Goal: Information Seeking & Learning: Learn about a topic

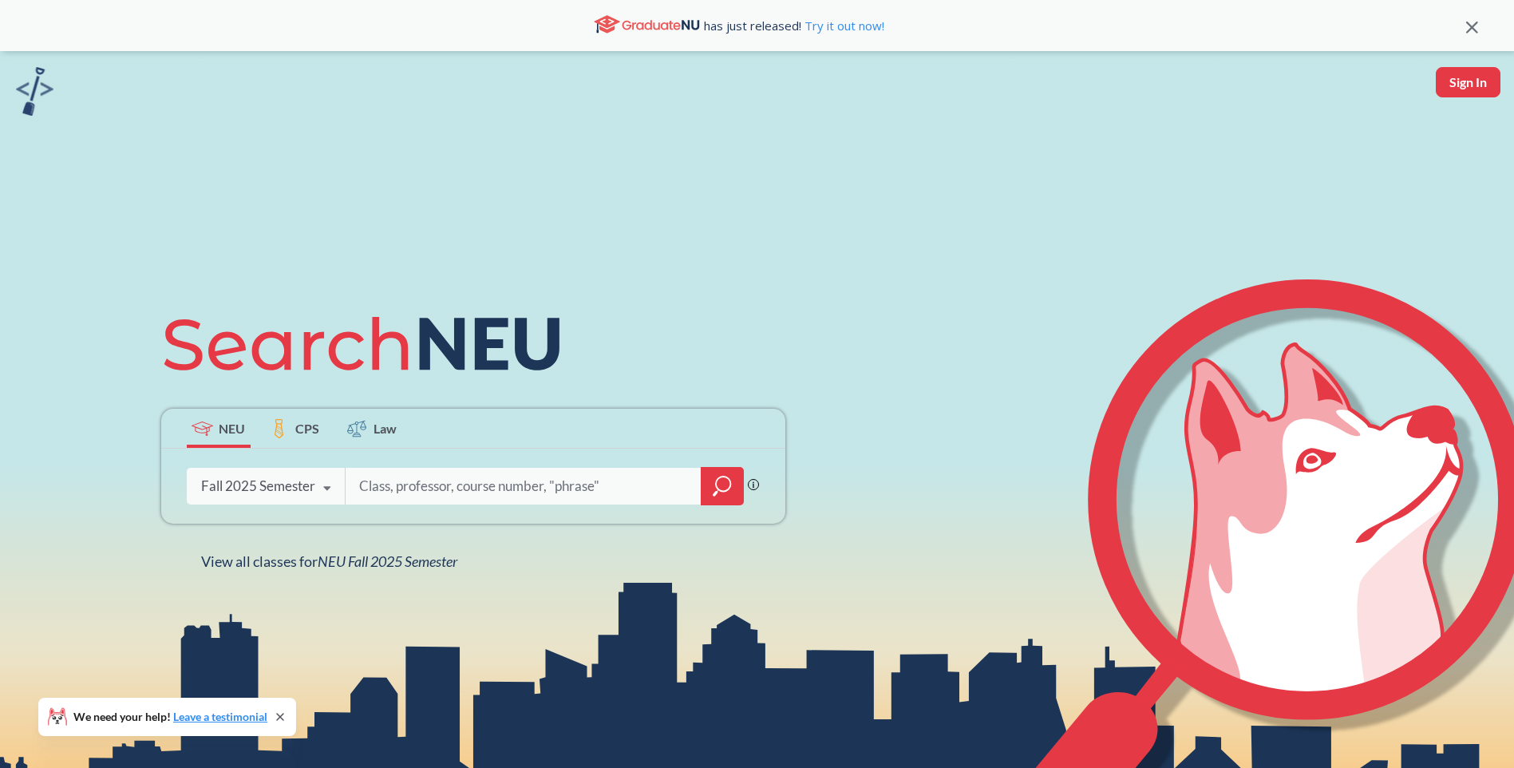
click at [310, 489] on div "Fall 2025 Semester" at bounding box center [258, 486] width 114 height 18
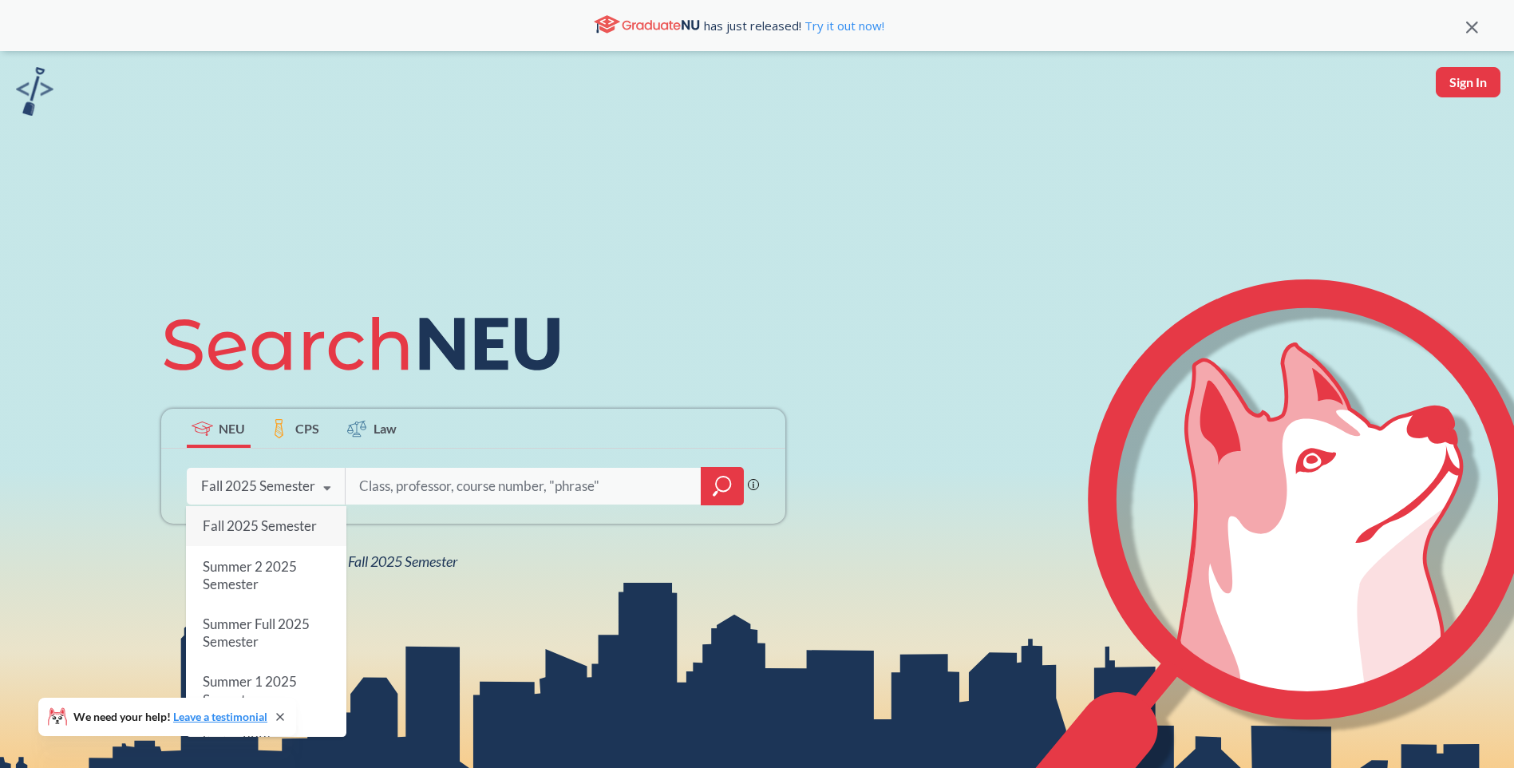
click at [299, 531] on span "Fall 2025 Semester" at bounding box center [259, 525] width 114 height 17
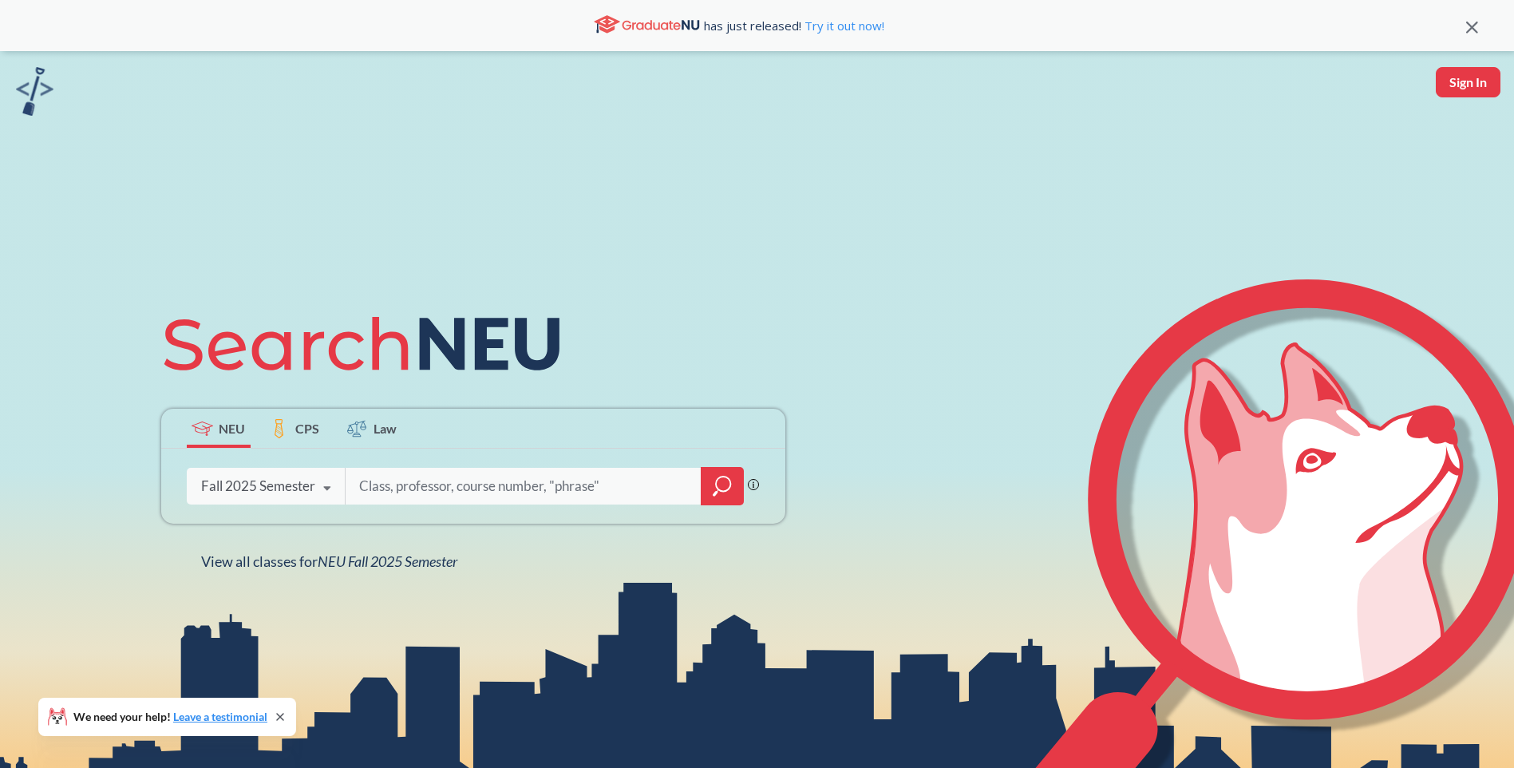
click at [422, 492] on input "search" at bounding box center [524, 486] width 332 height 34
type input "c"
type input "s"
type input "computation social science"
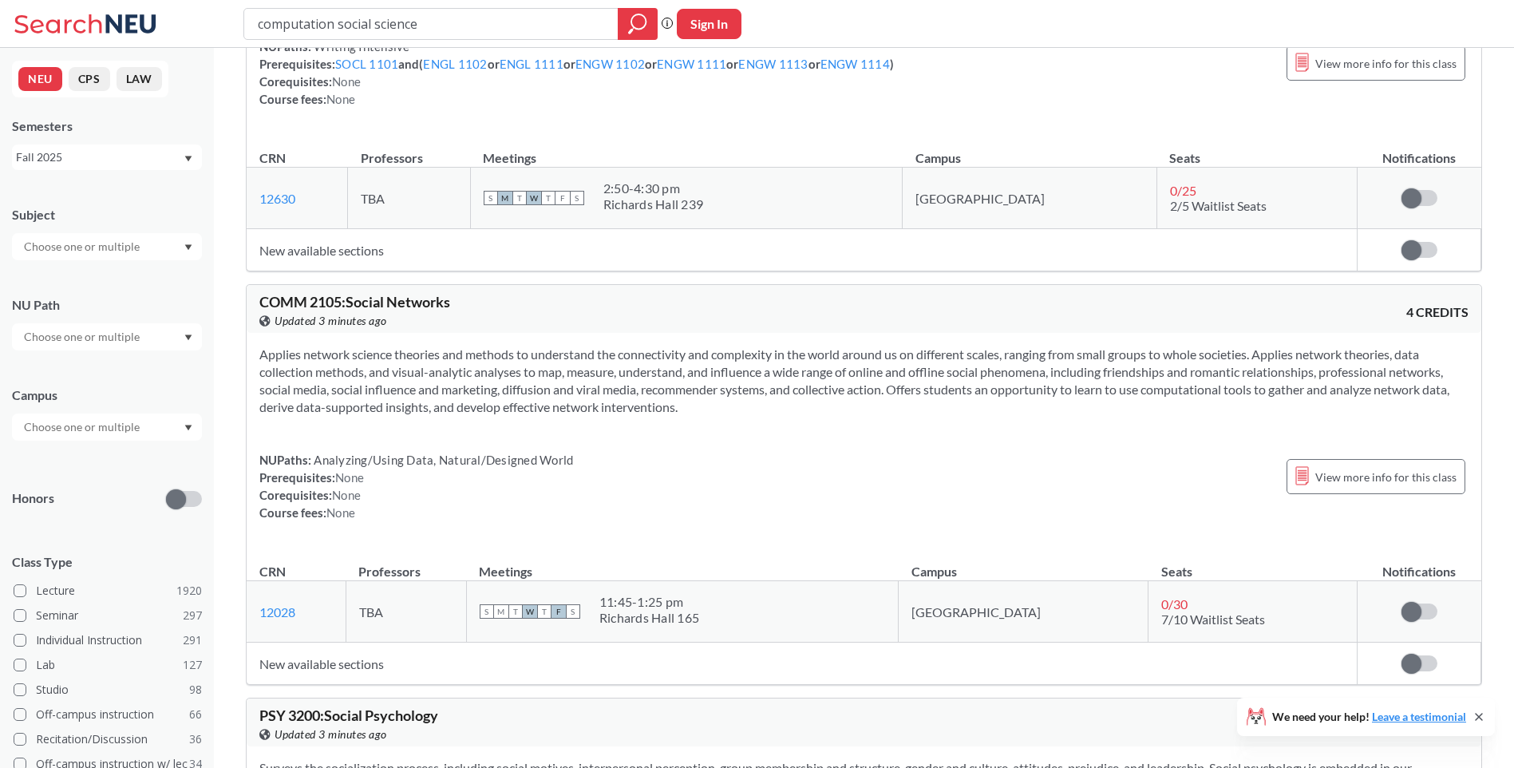
scroll to position [2954, 0]
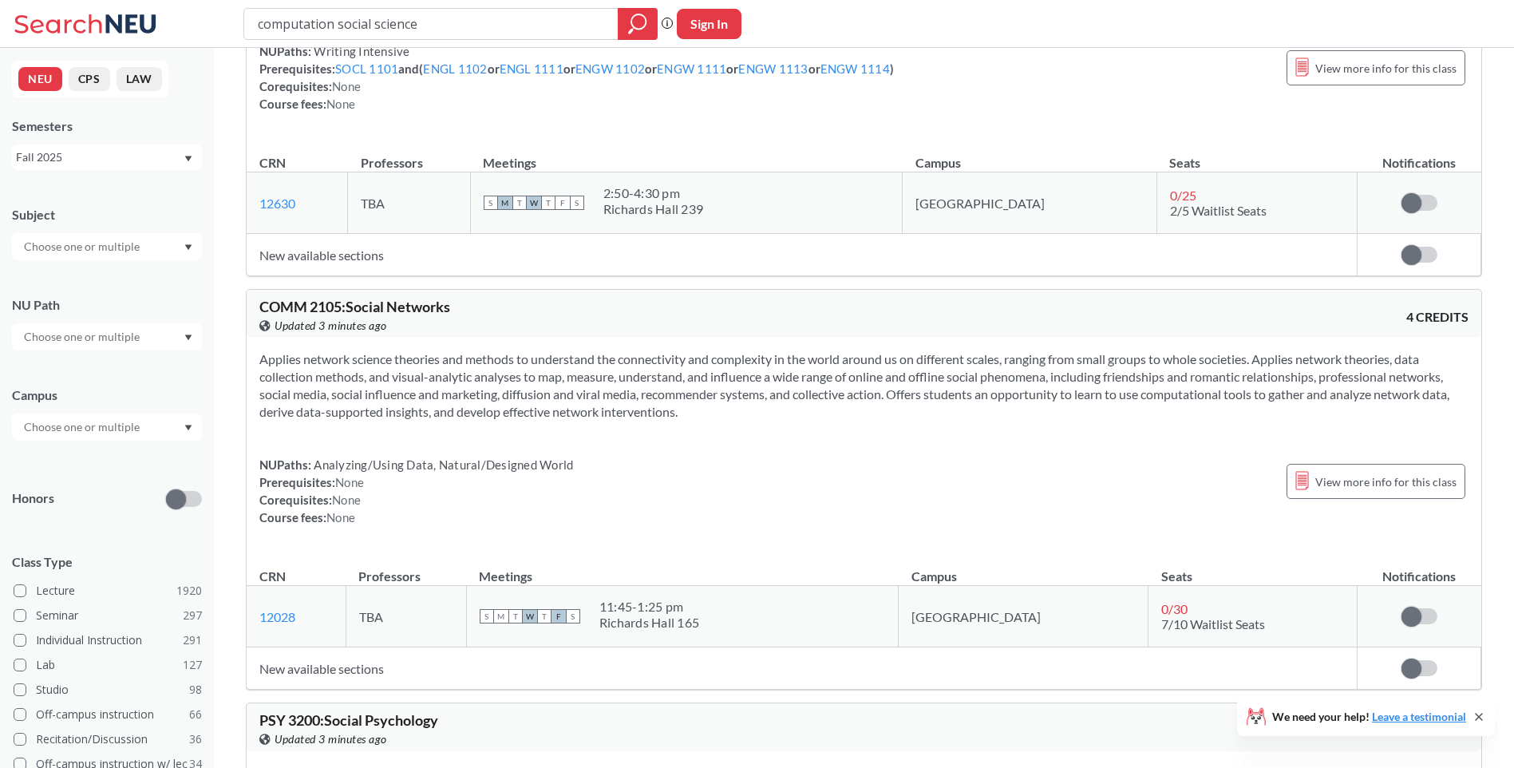
click at [497, 398] on section "Applies network science theories and methods to understand the connectivity and…" at bounding box center [863, 385] width 1209 height 70
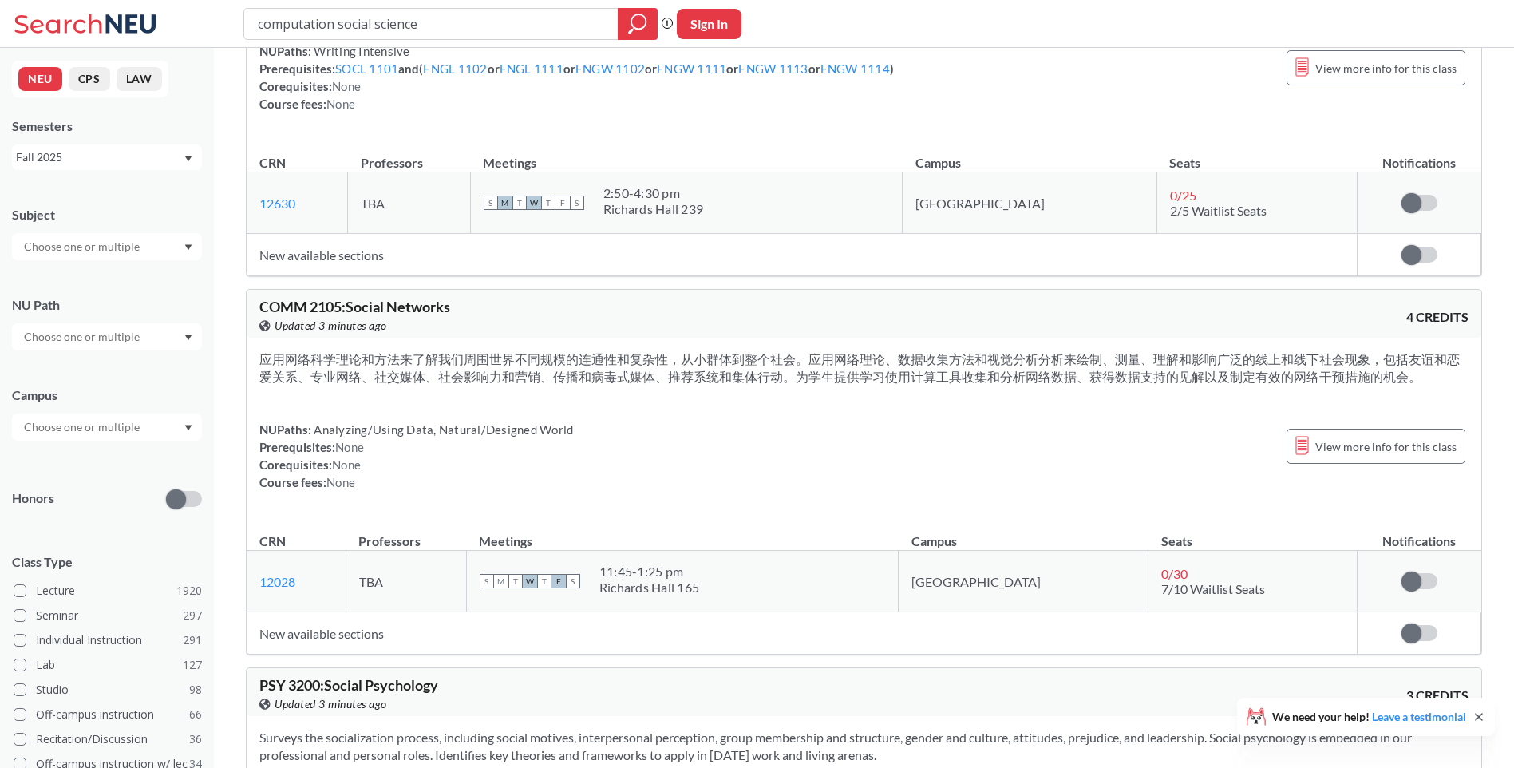
click at [905, 430] on div "NUPaths: Analyzing/Using Data, Natural/Designed World Prerequisites: None Coreq…" at bounding box center [863, 456] width 1209 height 70
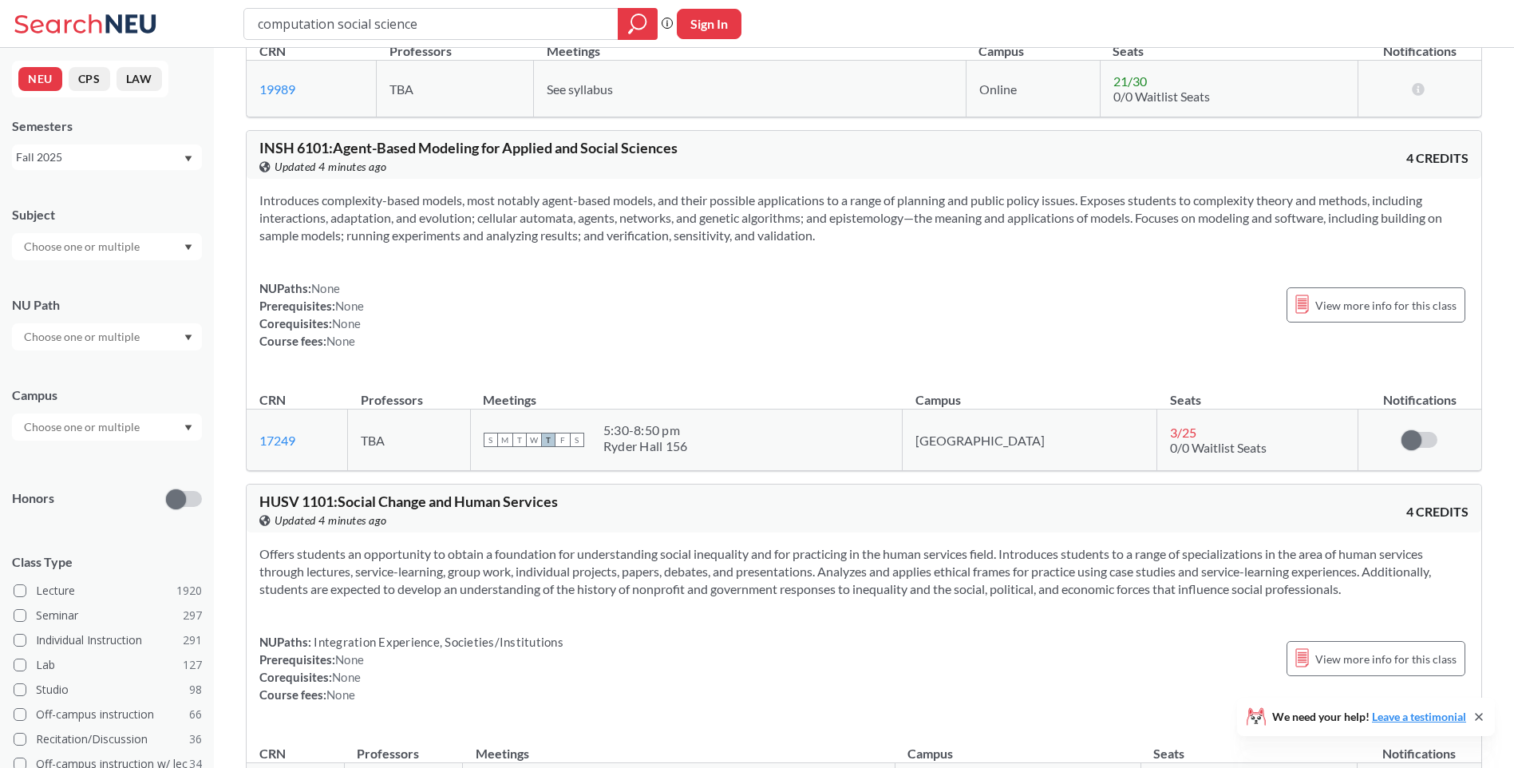
scroll to position [18601, 0]
click at [383, 20] on input "computation social science" at bounding box center [431, 23] width 350 height 27
click at [334, 22] on input "computation social science" at bounding box center [431, 23] width 350 height 27
type input "computational social science"
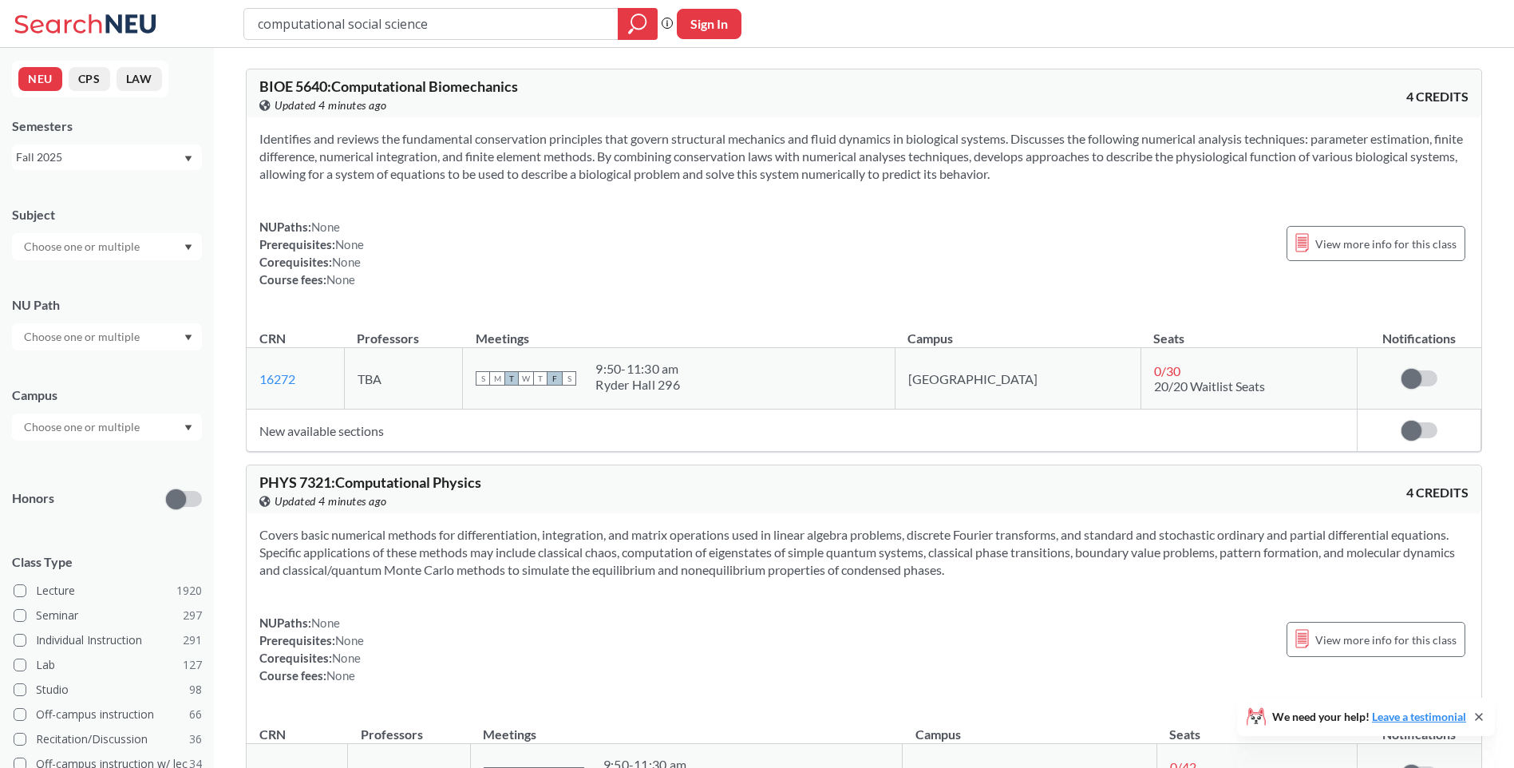
click at [334, 22] on input "computational social science" at bounding box center [431, 23] width 350 height 27
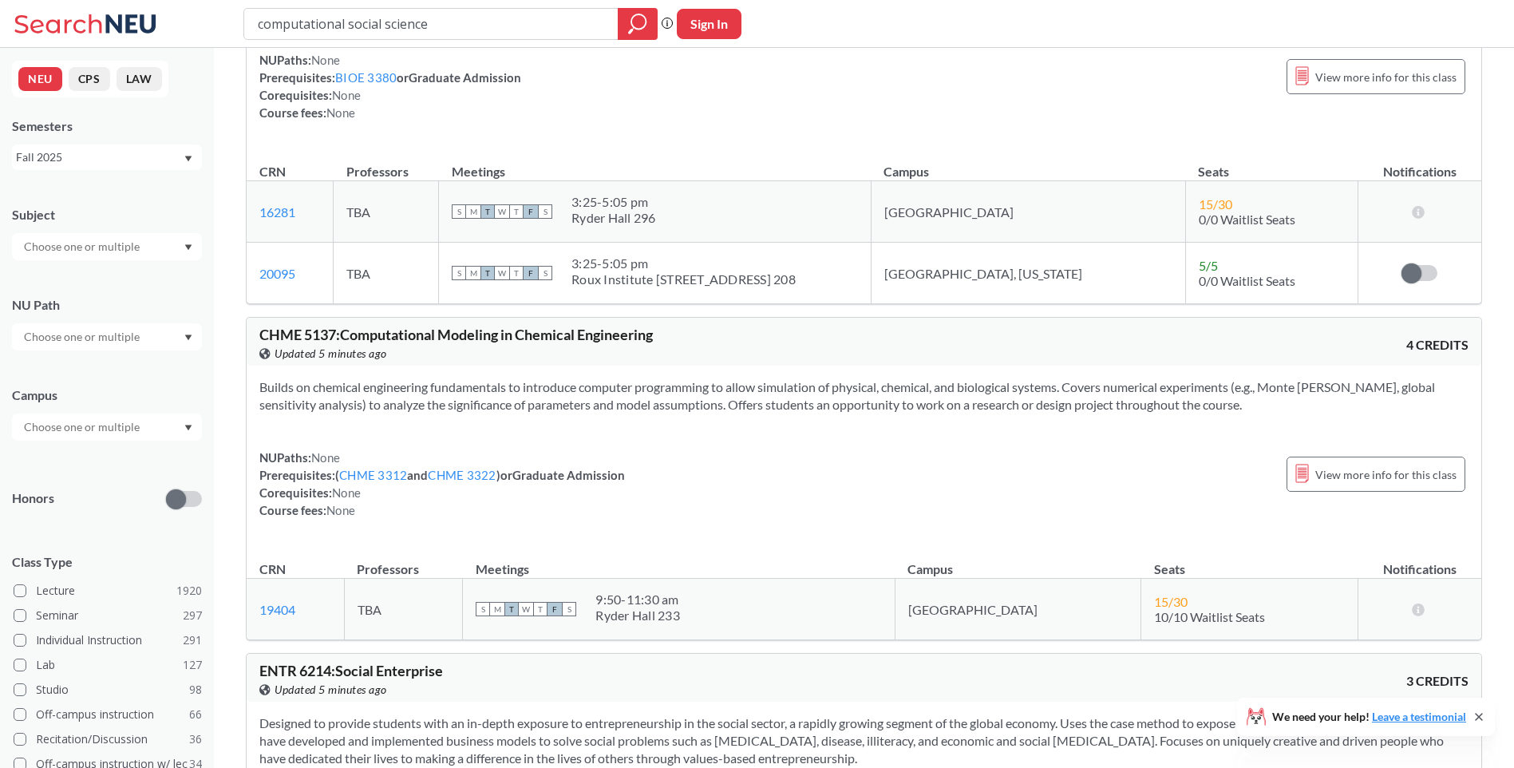
scroll to position [4072, 0]
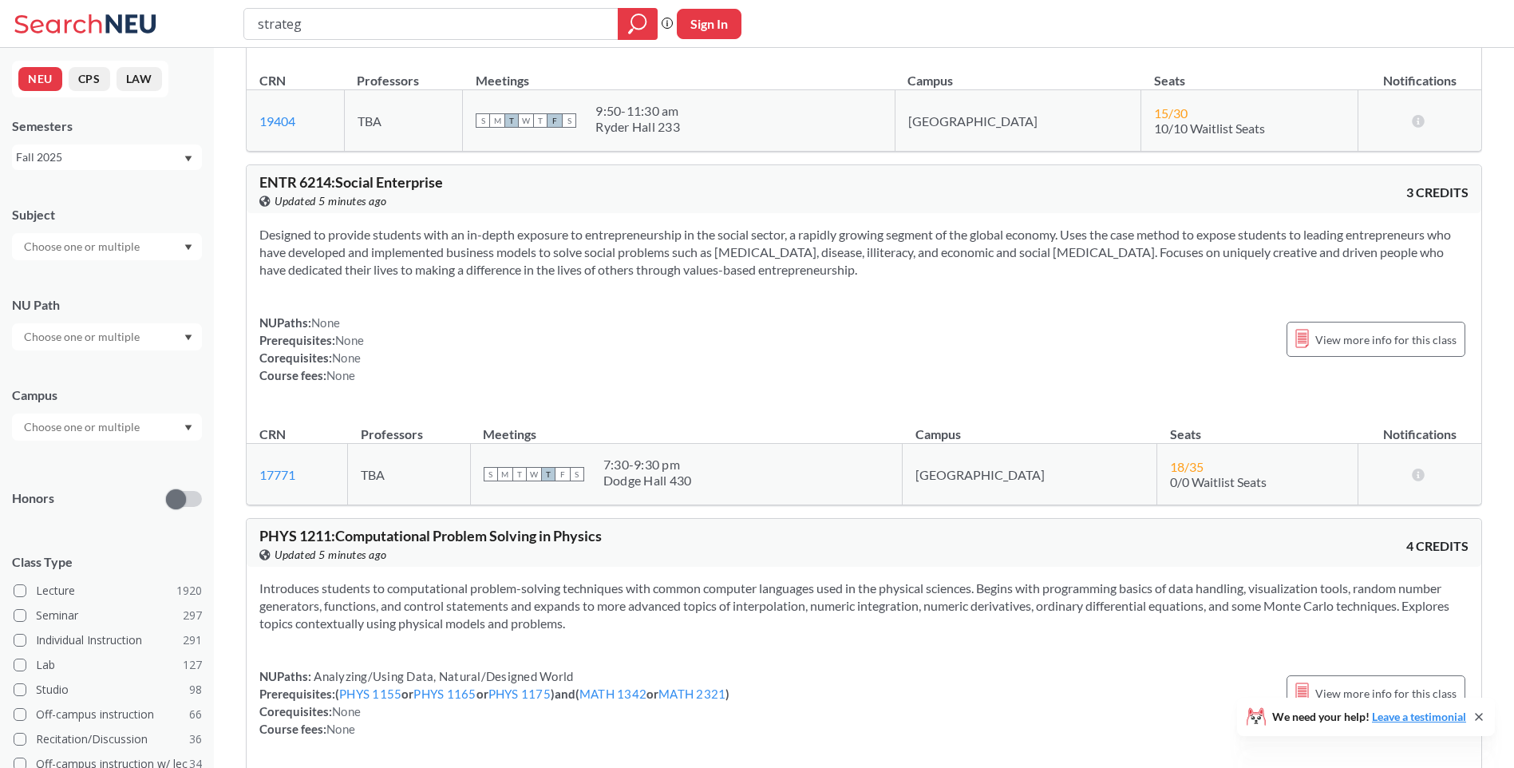
type input "strategy"
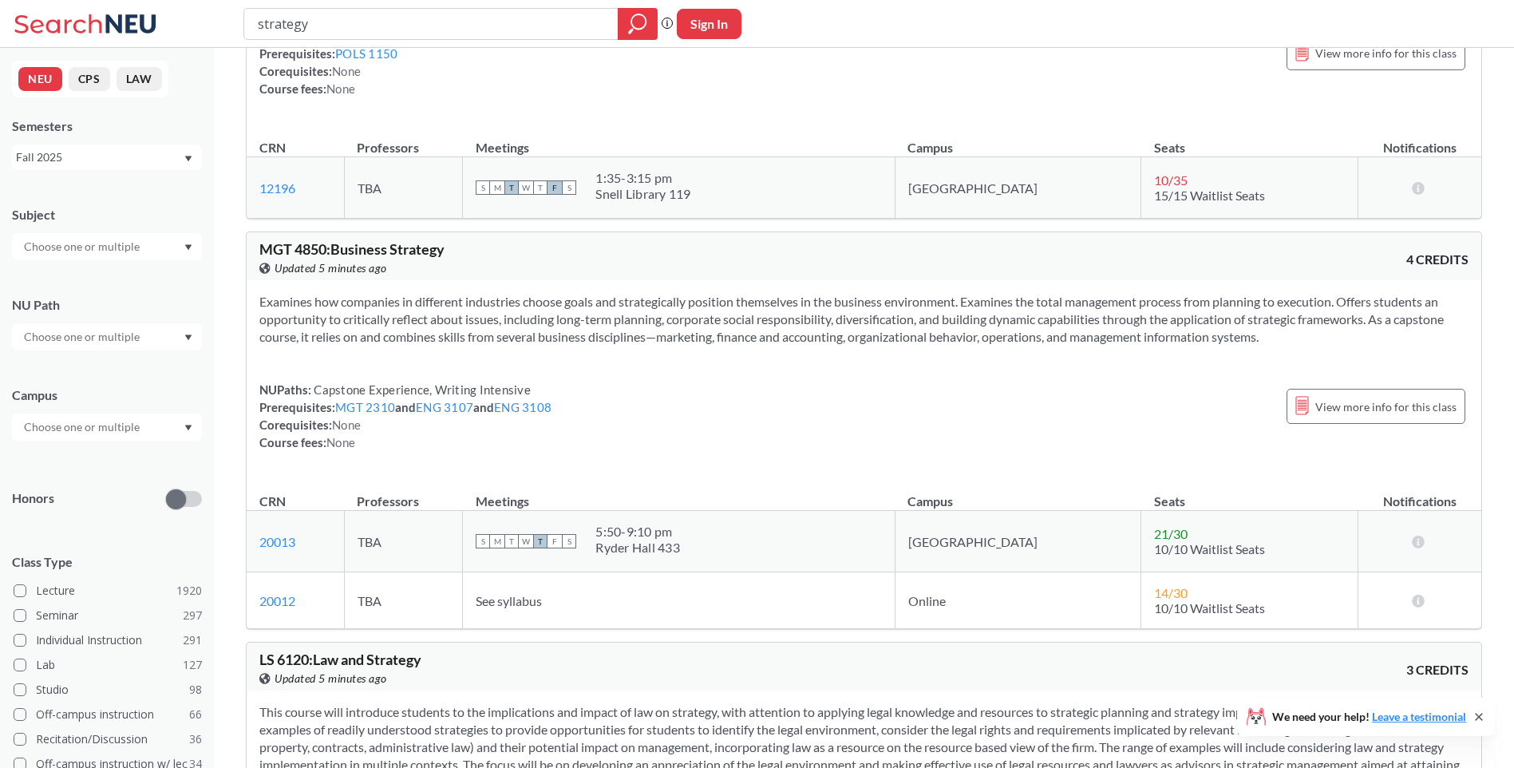
scroll to position [160, 0]
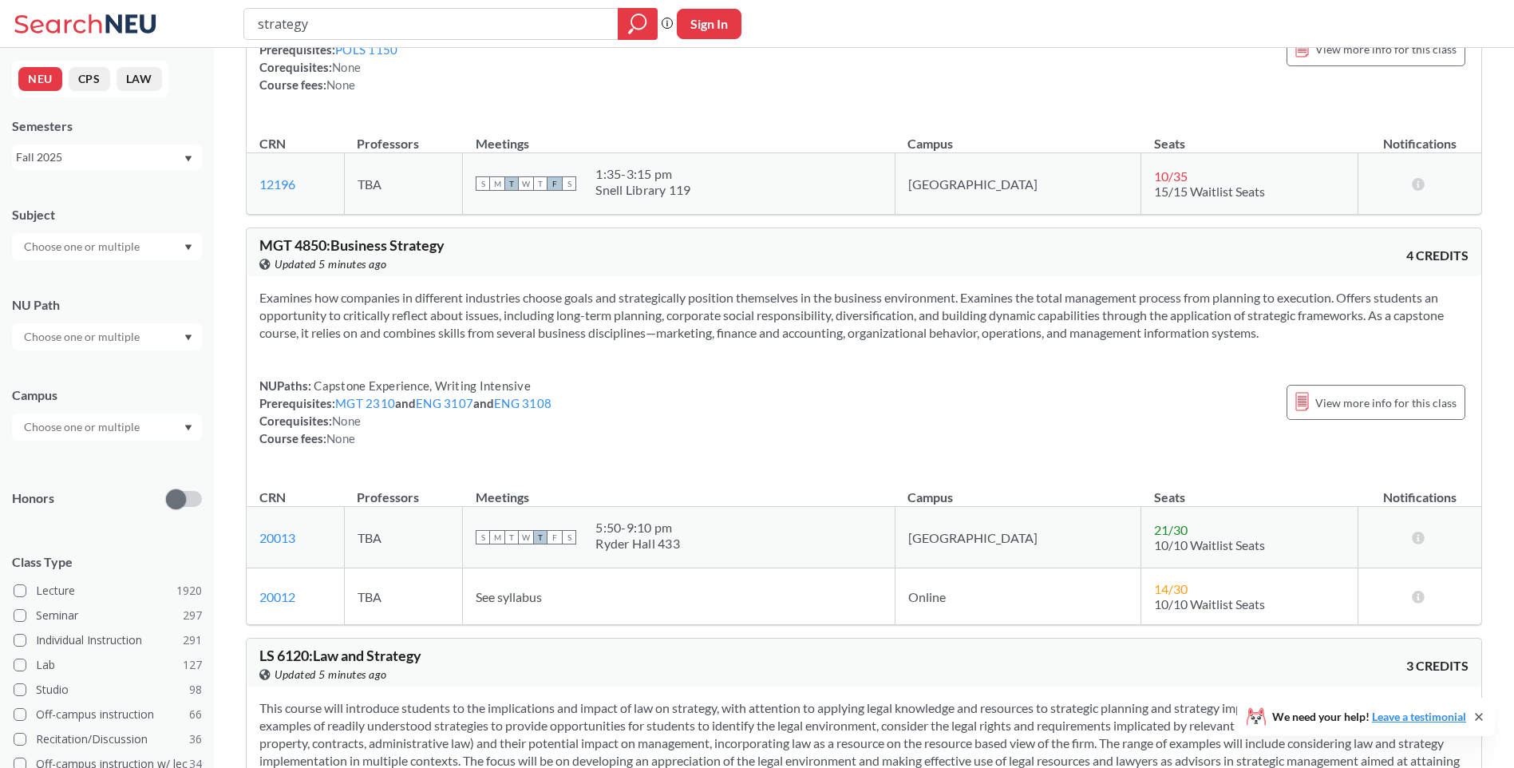
click at [652, 319] on section "Examines how companies in different industries choose goals and strategically p…" at bounding box center [863, 315] width 1209 height 53
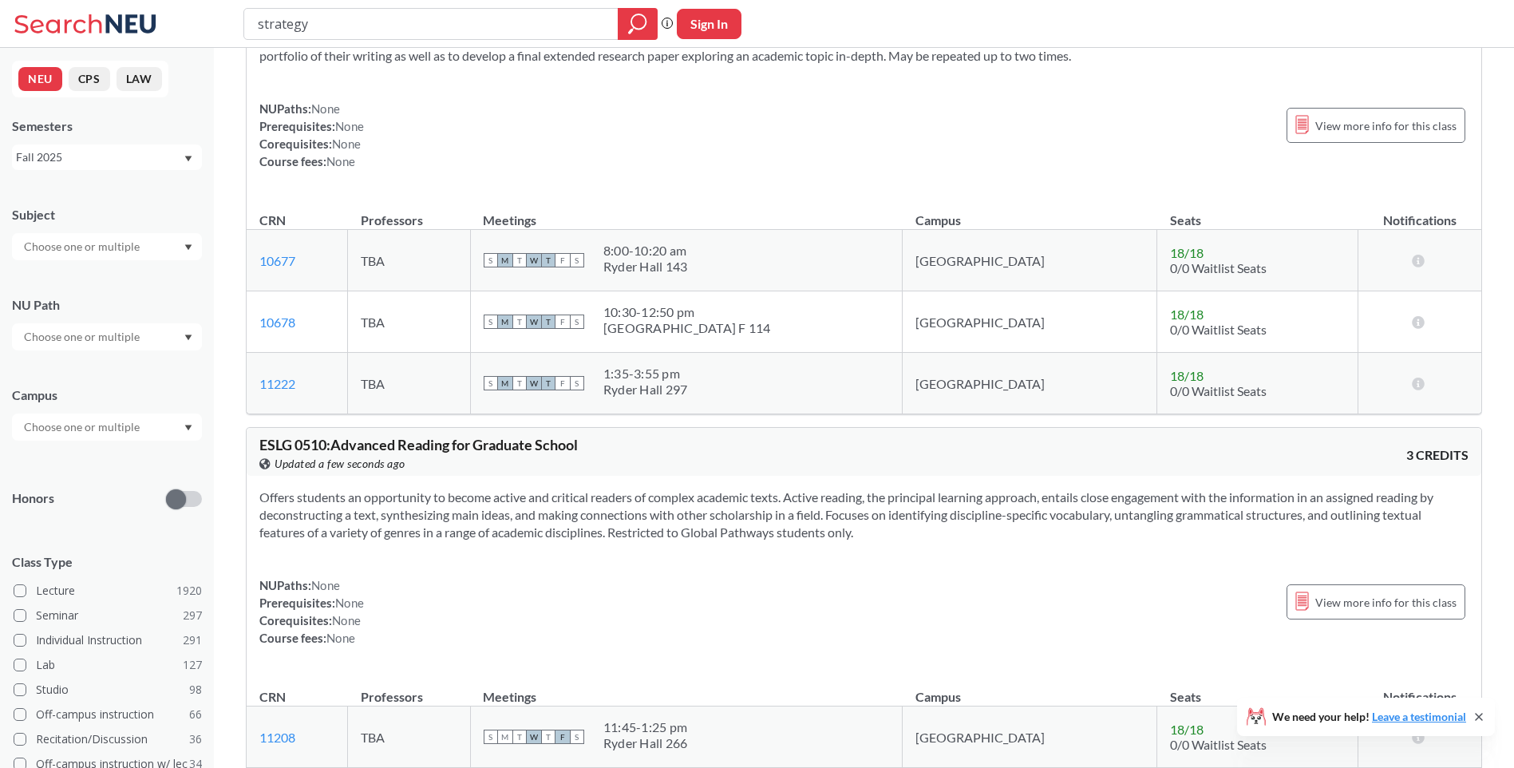
scroll to position [7265, 0]
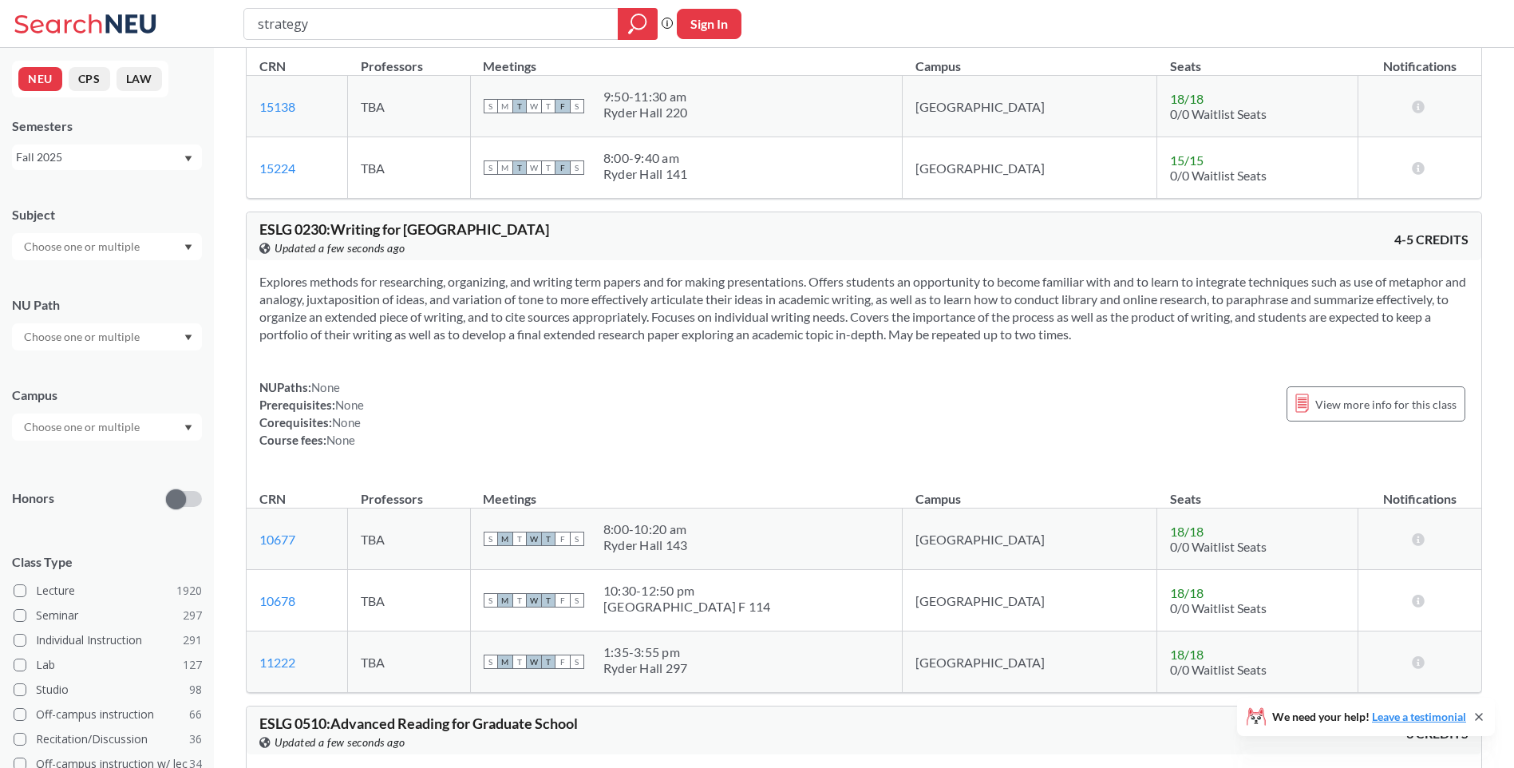
click at [518, 298] on section "Explores methods for researching, organizing, and writing term papers and for m…" at bounding box center [863, 308] width 1209 height 70
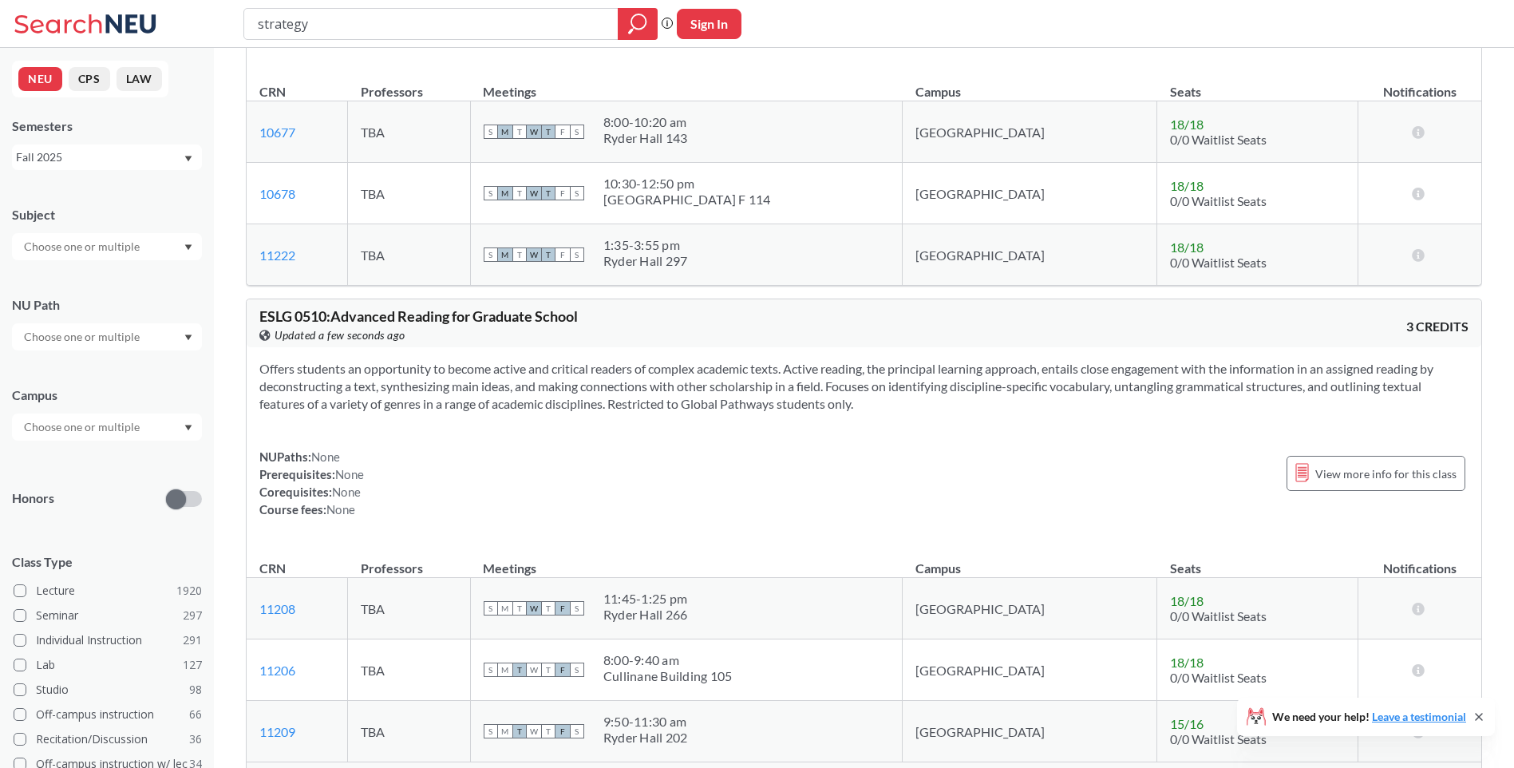
scroll to position [7664, 0]
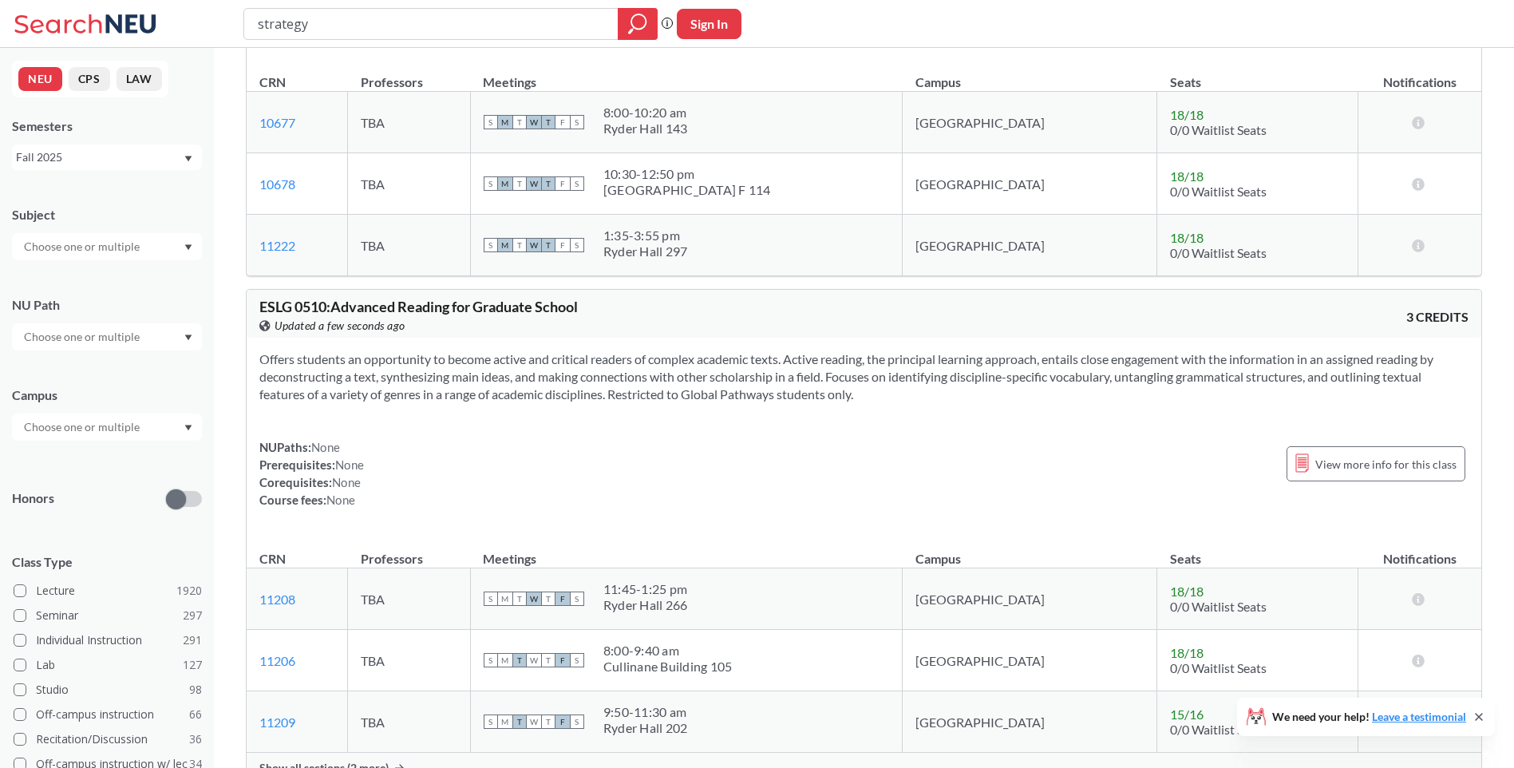
click at [738, 378] on section "Offers students an opportunity to become active and critical readers of complex…" at bounding box center [863, 376] width 1209 height 53
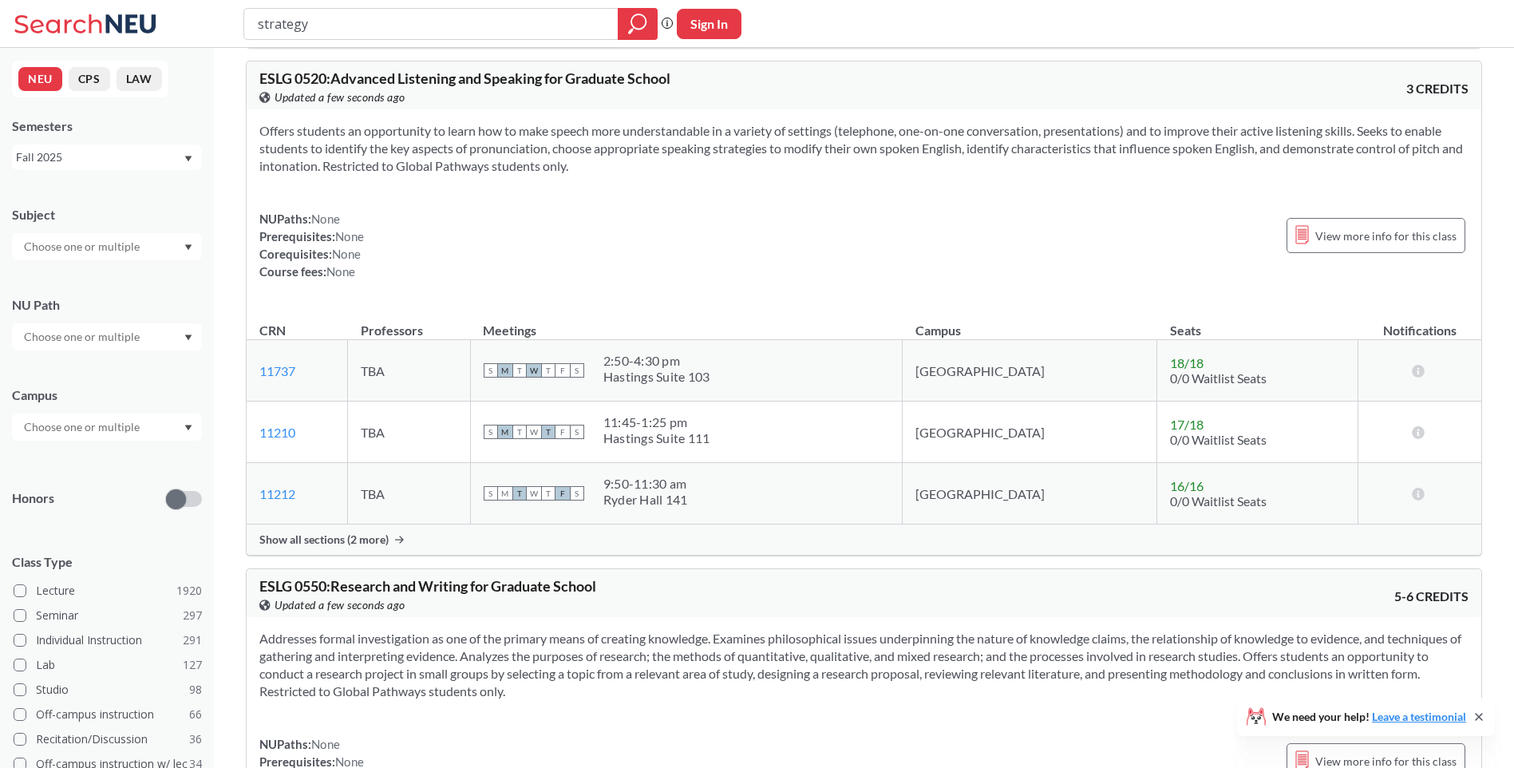
scroll to position [8702, 0]
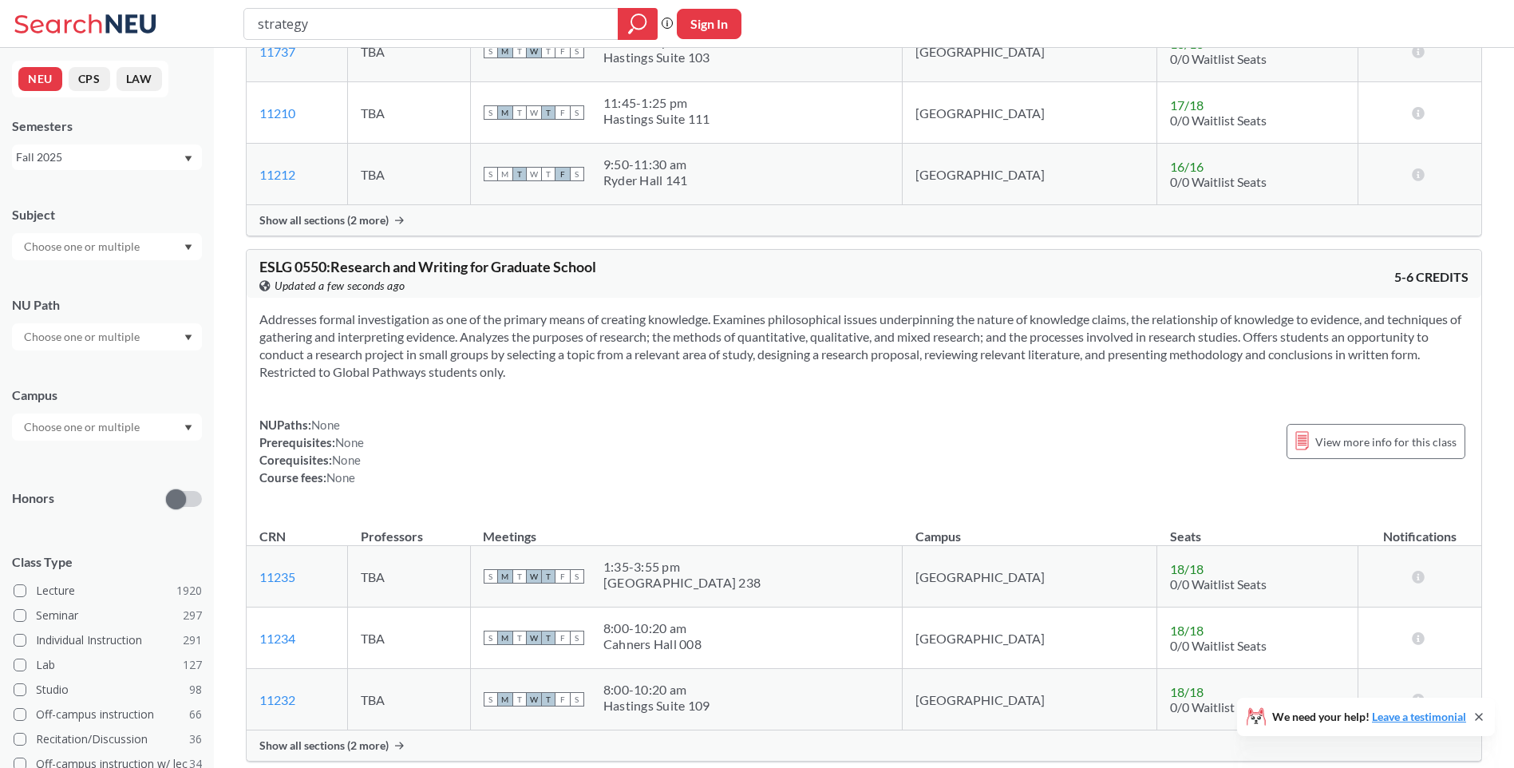
click at [698, 338] on section "Addresses formal investigation as one of the primary means of creating knowledg…" at bounding box center [863, 346] width 1209 height 70
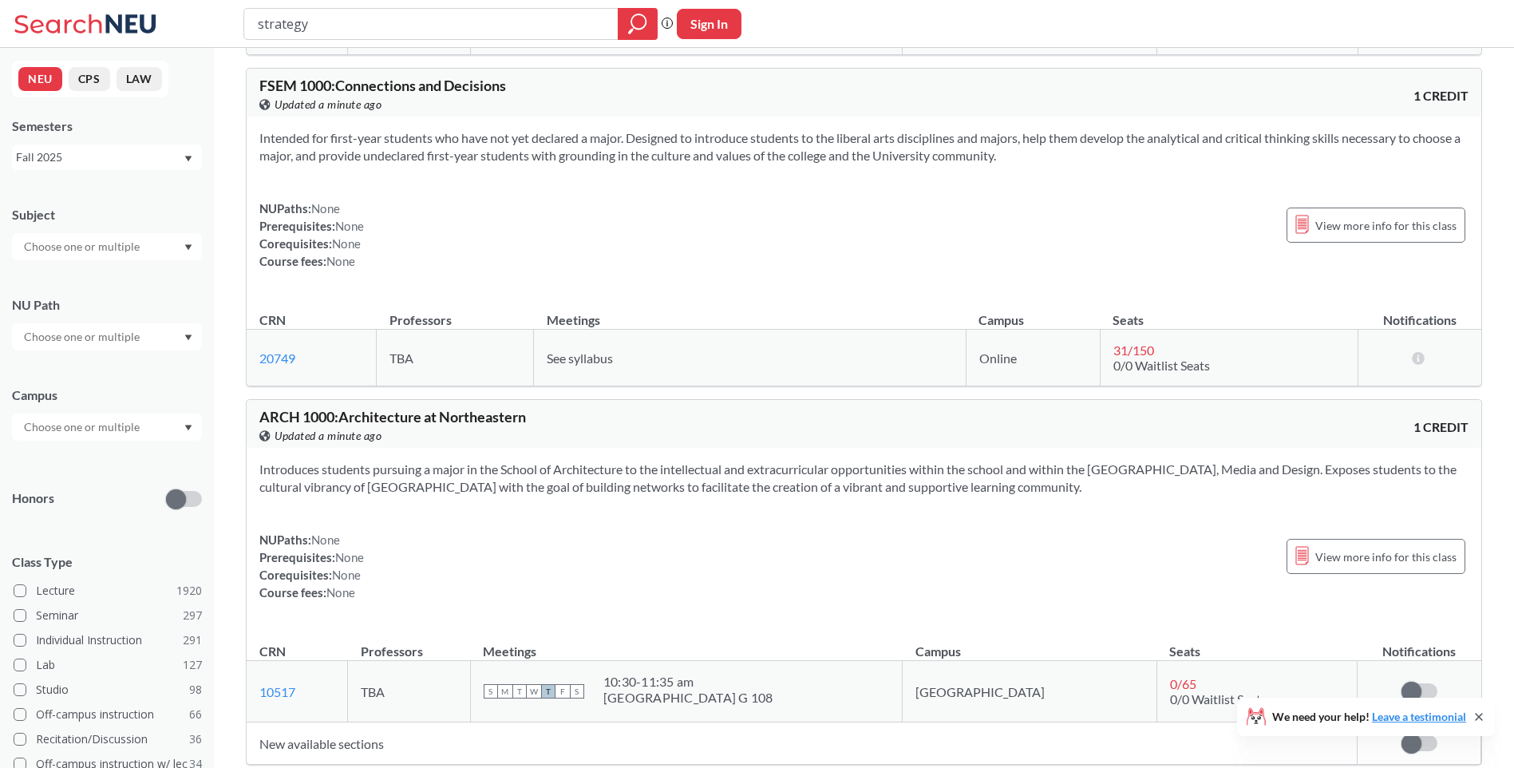
scroll to position [17164, 0]
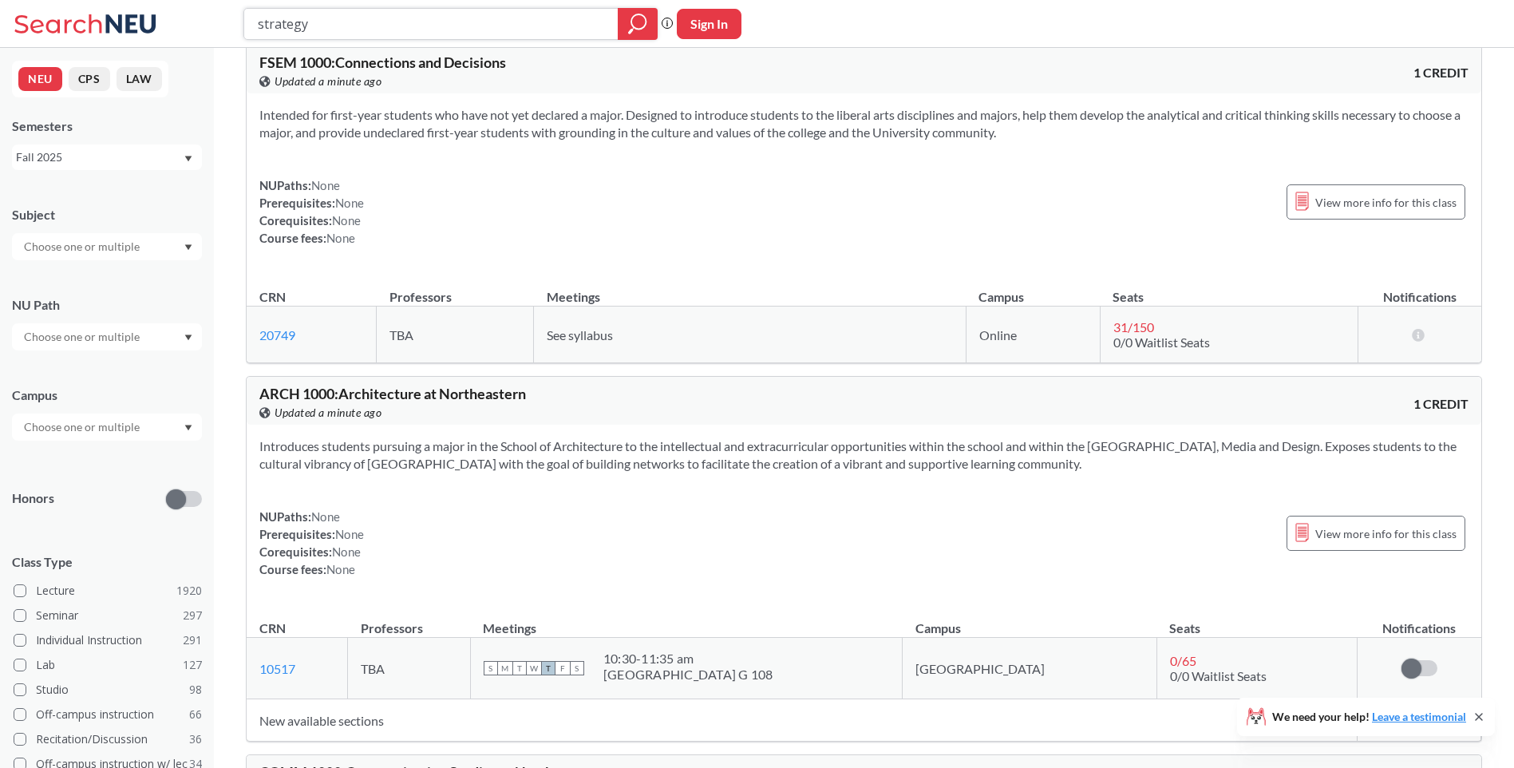
click at [299, 22] on input "strategy" at bounding box center [431, 23] width 350 height 27
type input "p"
type input "strategic management"
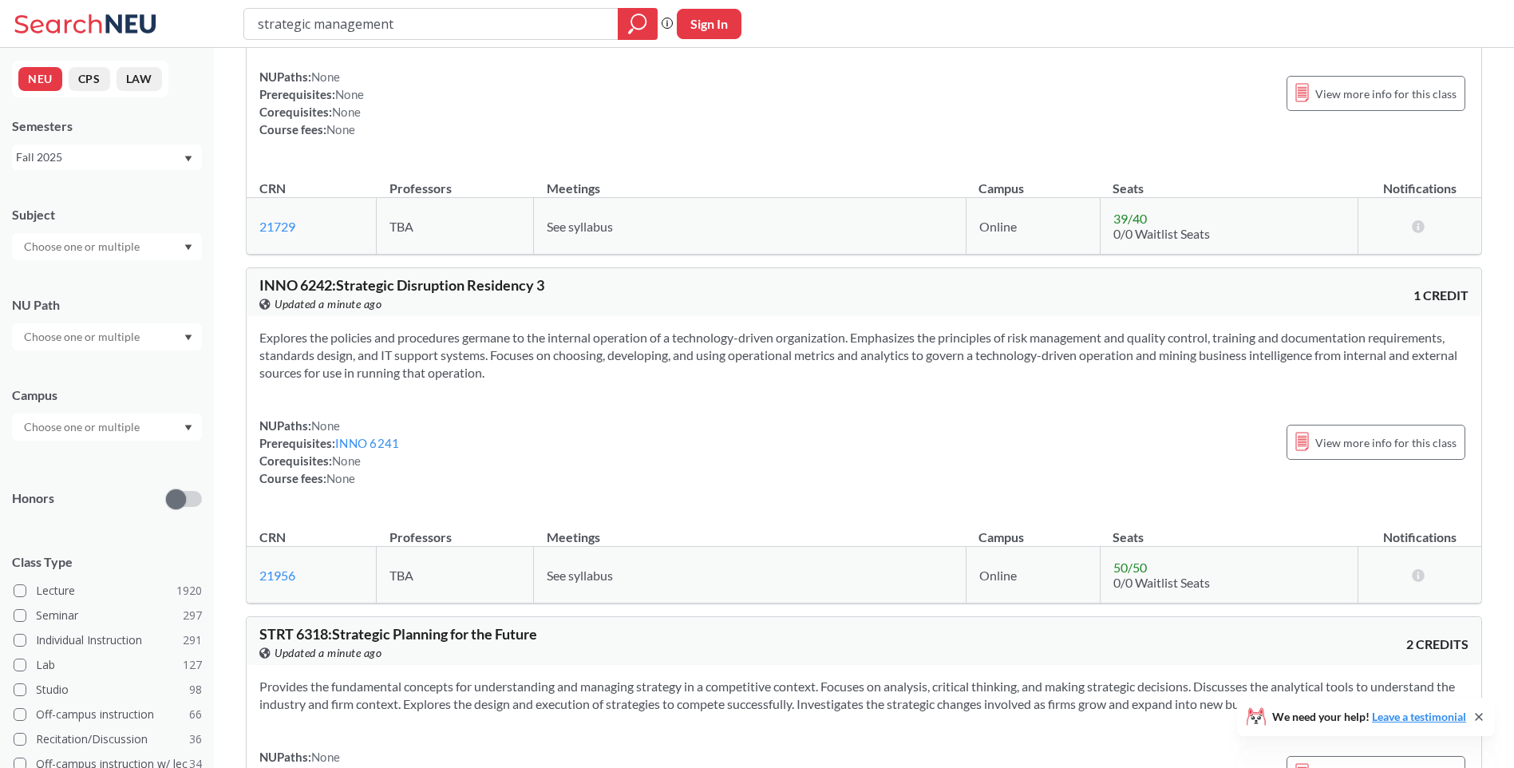
scroll to position [2076, 0]
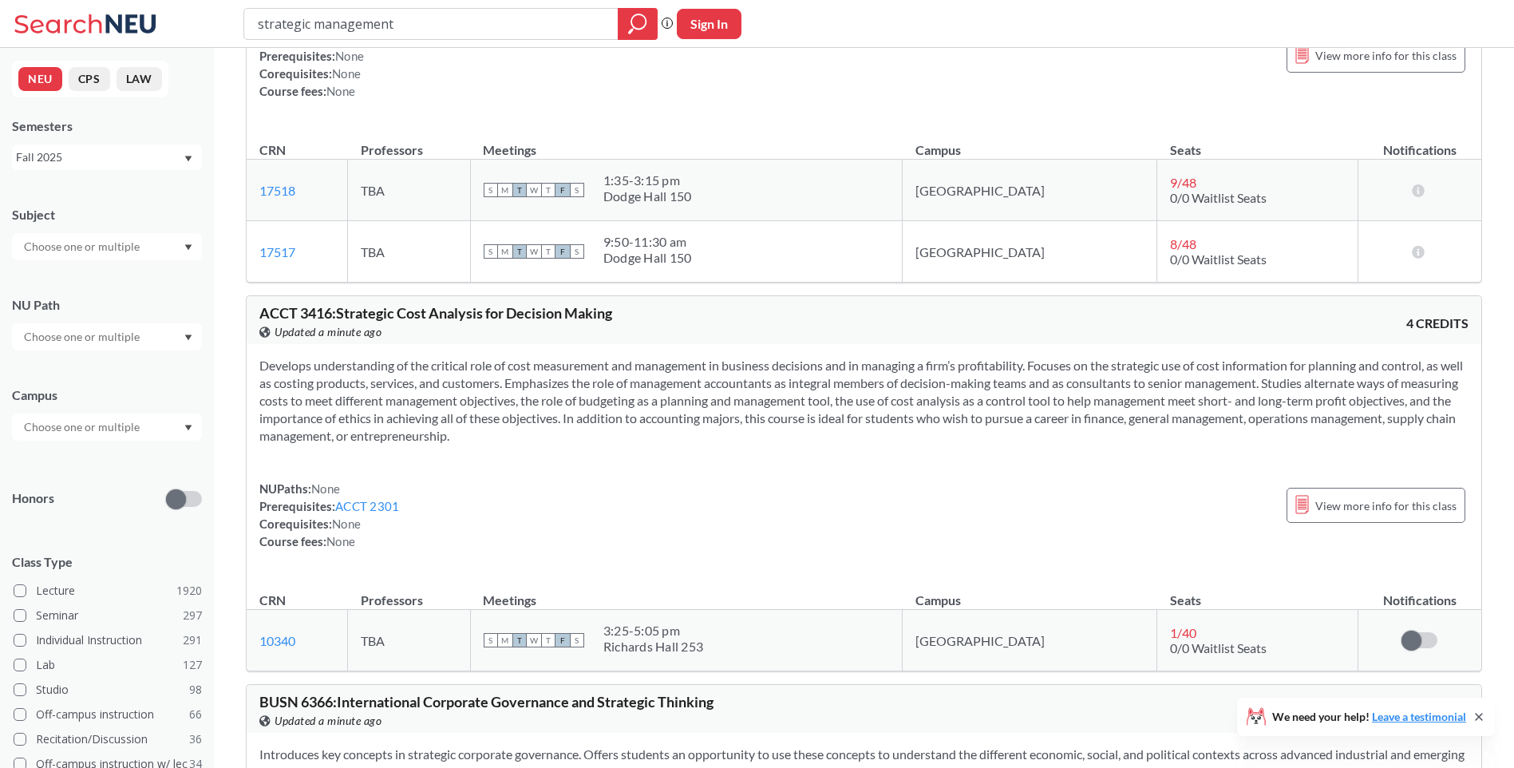
click at [318, 30] on input "strategic management" at bounding box center [431, 23] width 350 height 27
type input "public speaking"
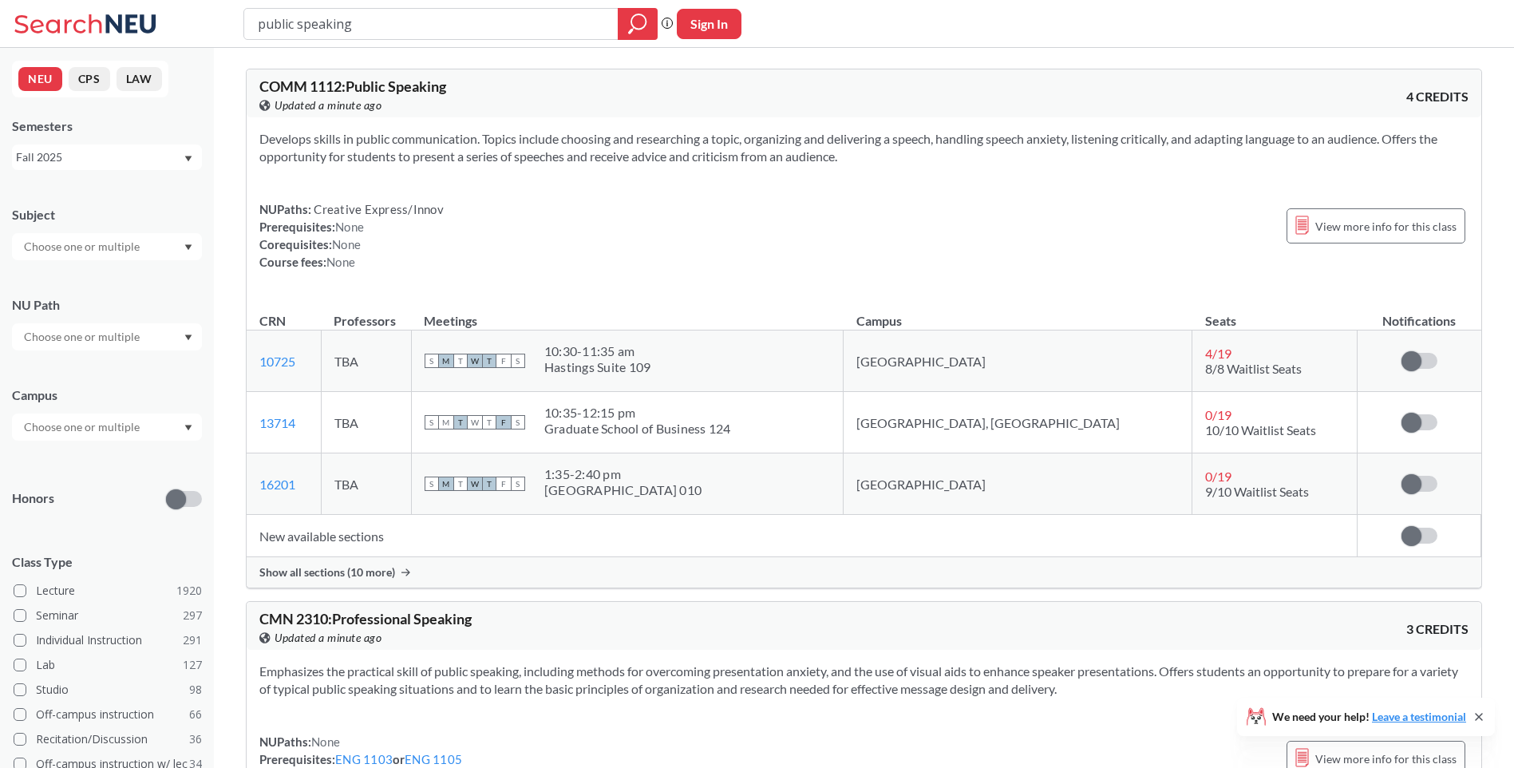
click at [709, 156] on section "Develops skills in public communication. Topics include choosing and researchin…" at bounding box center [863, 147] width 1209 height 35
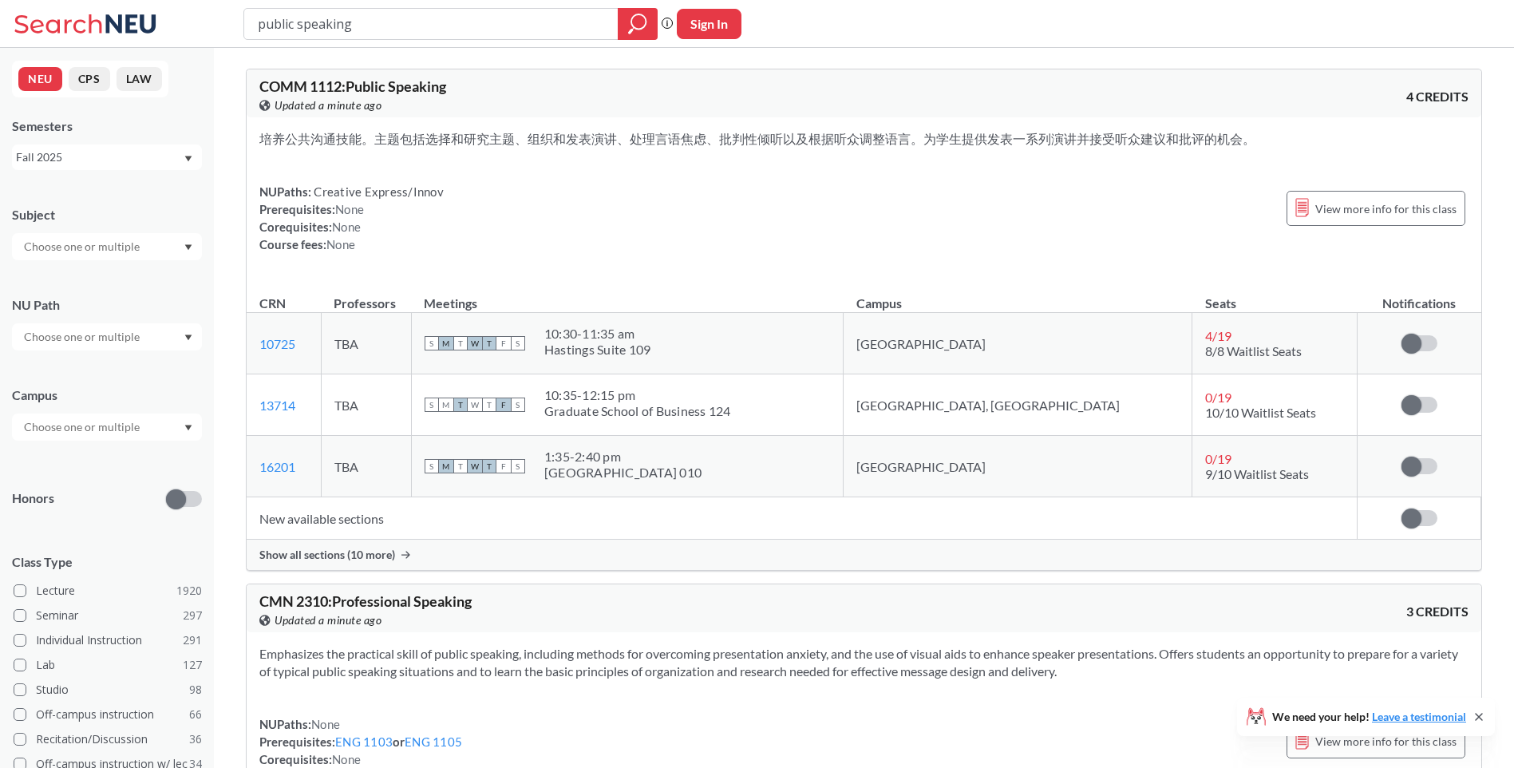
click at [1205, 412] on span "10/10 Waitlist Seats" at bounding box center [1260, 412] width 111 height 15
click at [731, 414] on div "Graduate School of Business 124" at bounding box center [637, 411] width 187 height 16
click at [358, 560] on span "Show all sections (10 more)" at bounding box center [327, 555] width 136 height 14
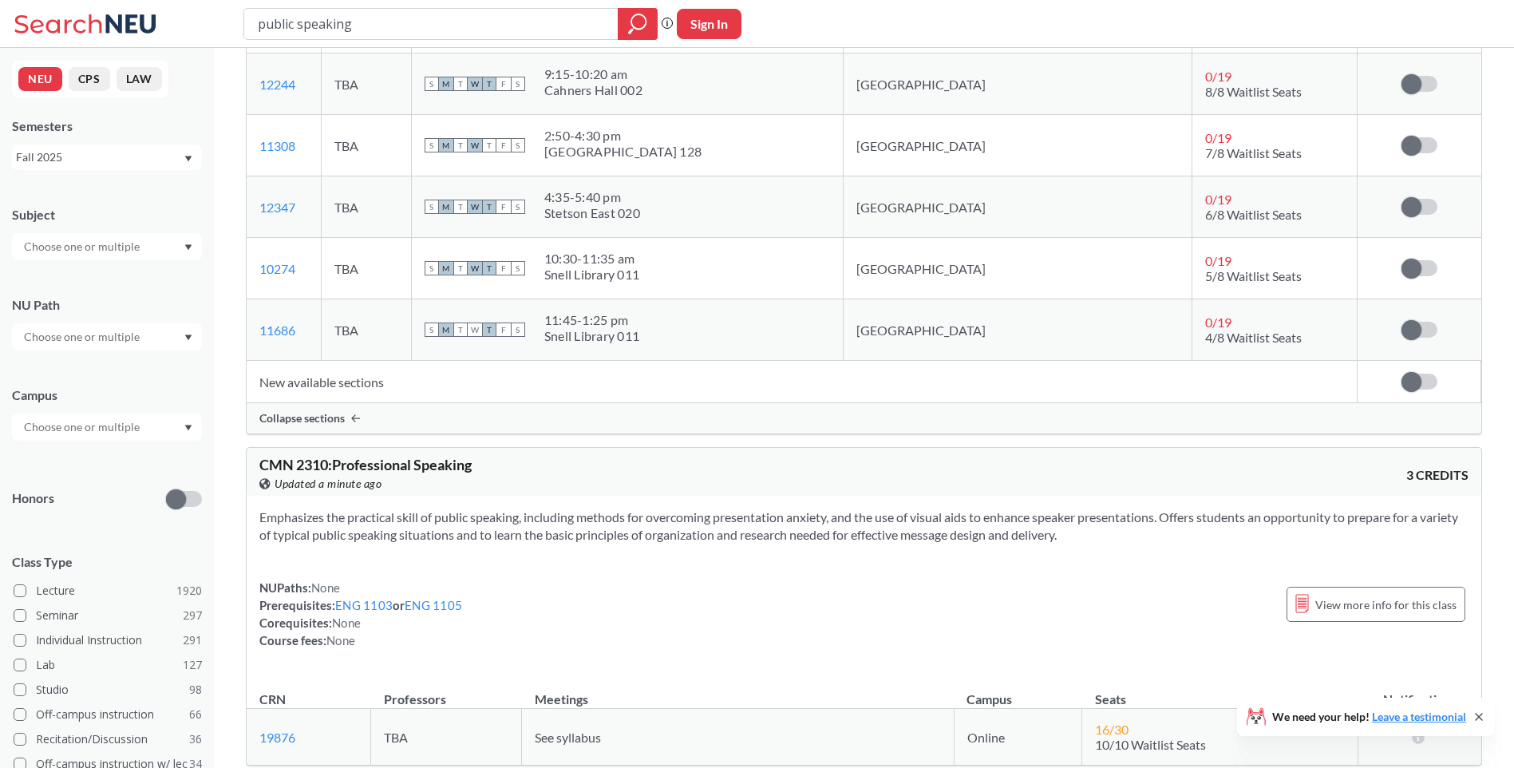
scroll to position [798, 0]
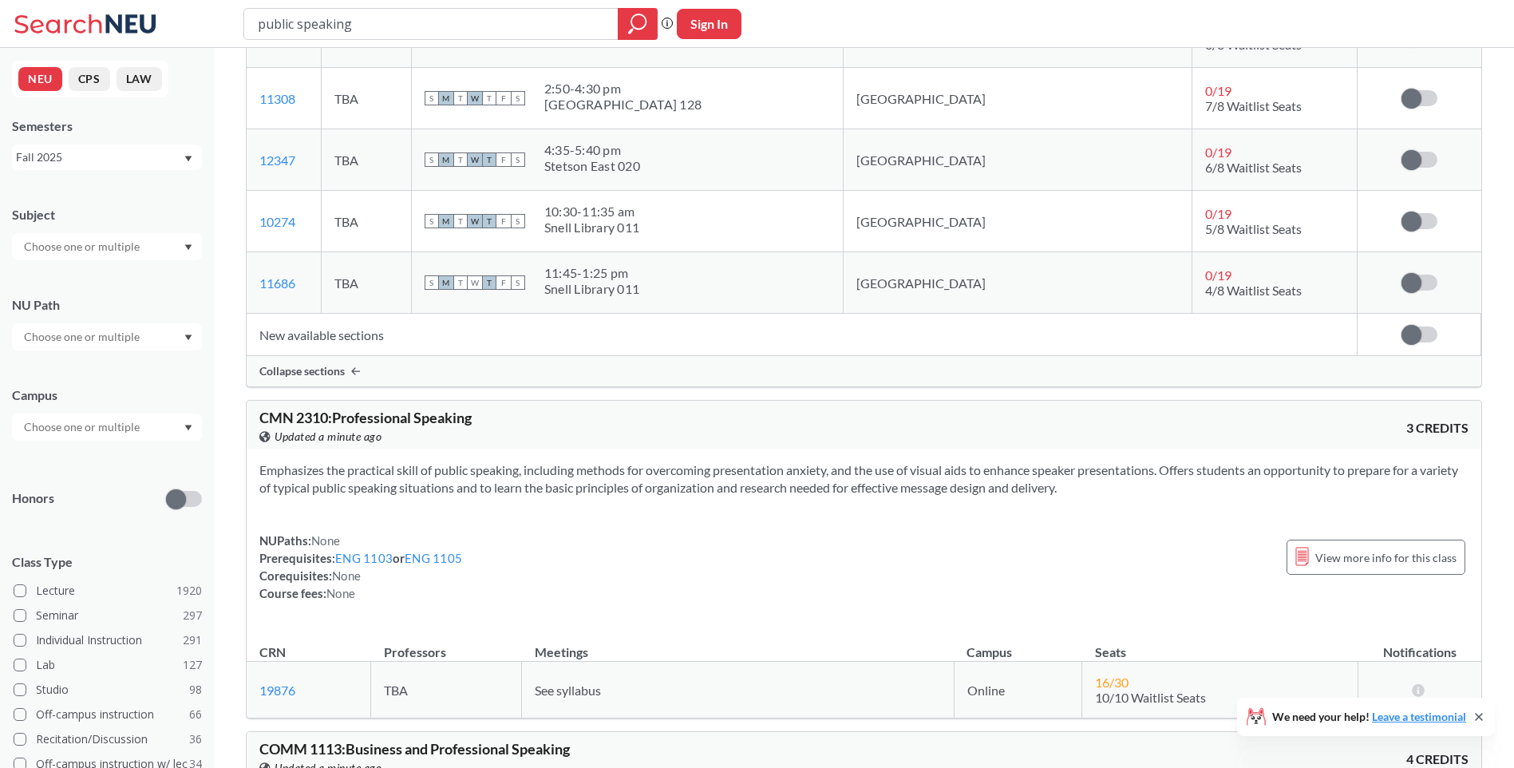
click at [619, 481] on section "Emphasizes the practical skill of public speaking, including methods for overco…" at bounding box center [863, 478] width 1209 height 35
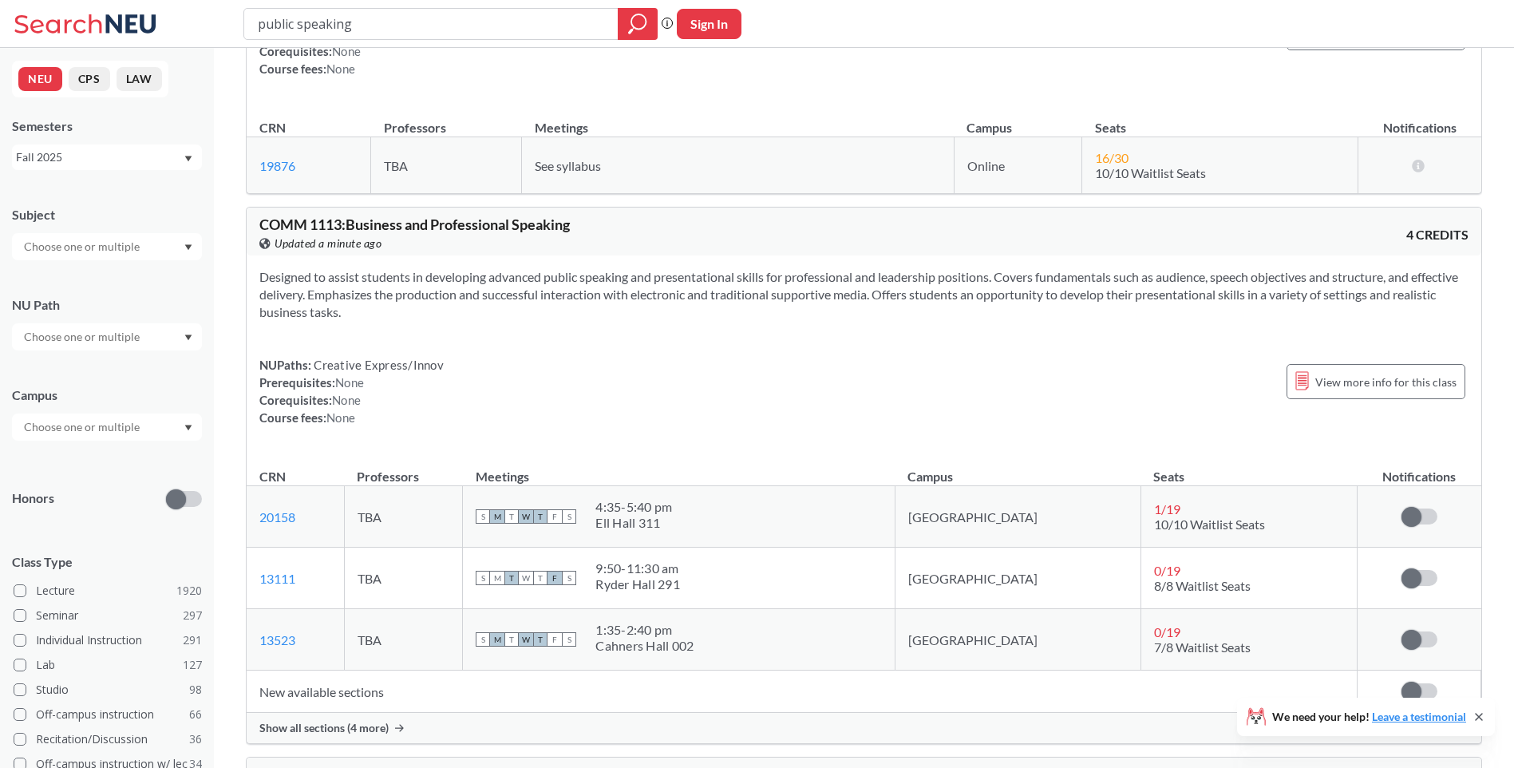
scroll to position [1357, 0]
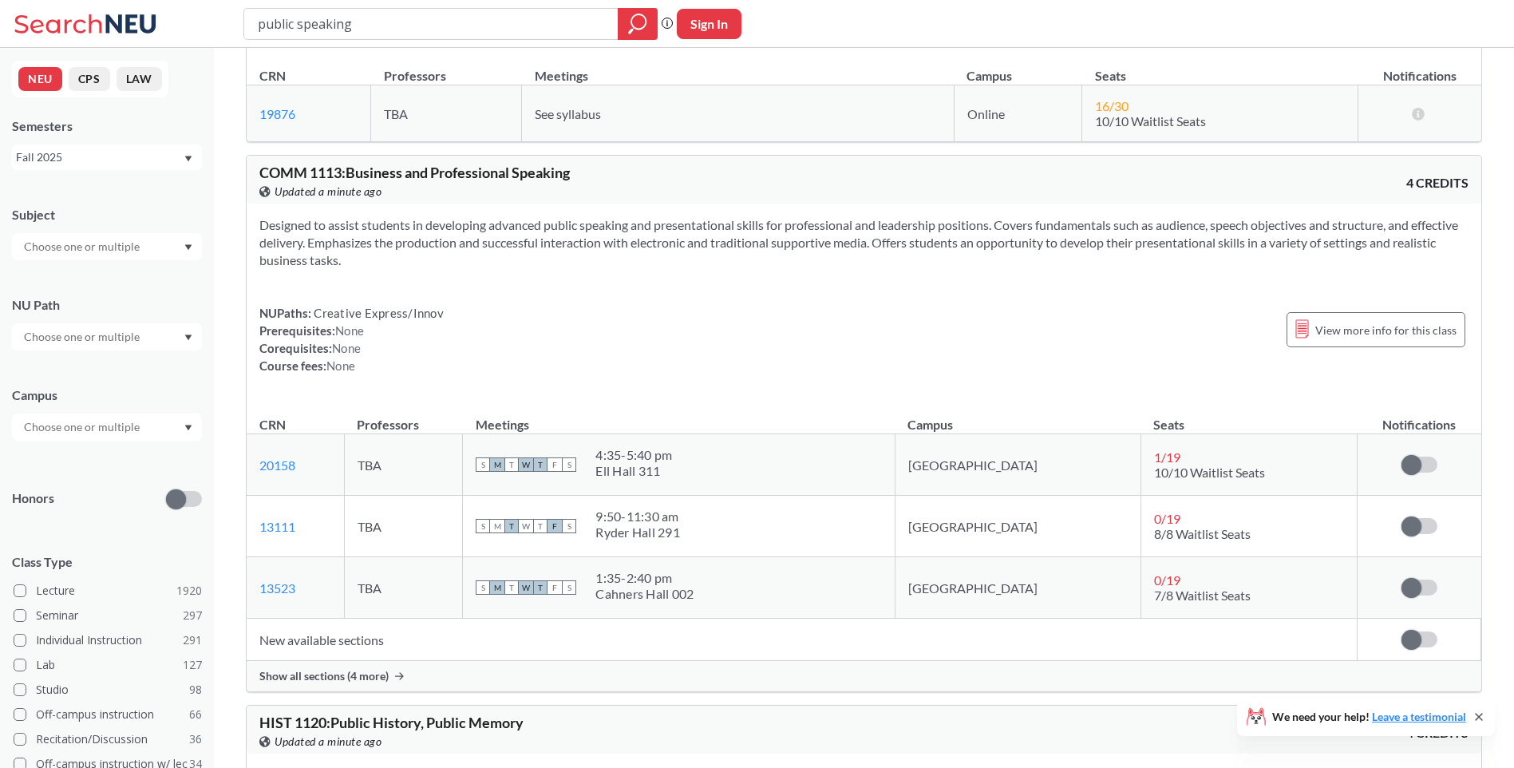
click at [472, 229] on section "Designed to assist students in developing advanced public speaking and presenta…" at bounding box center [863, 242] width 1209 height 53
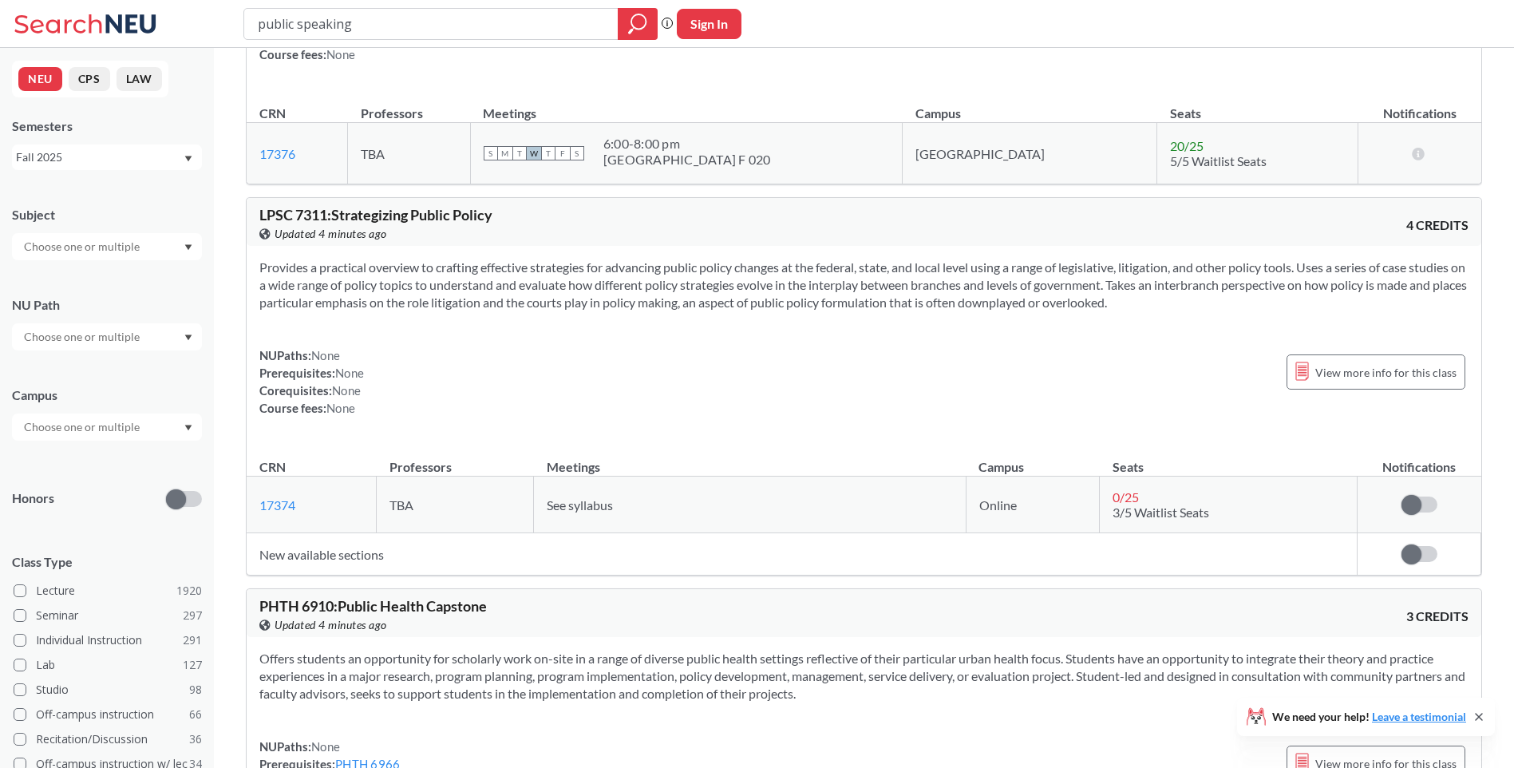
scroll to position [4551, 0]
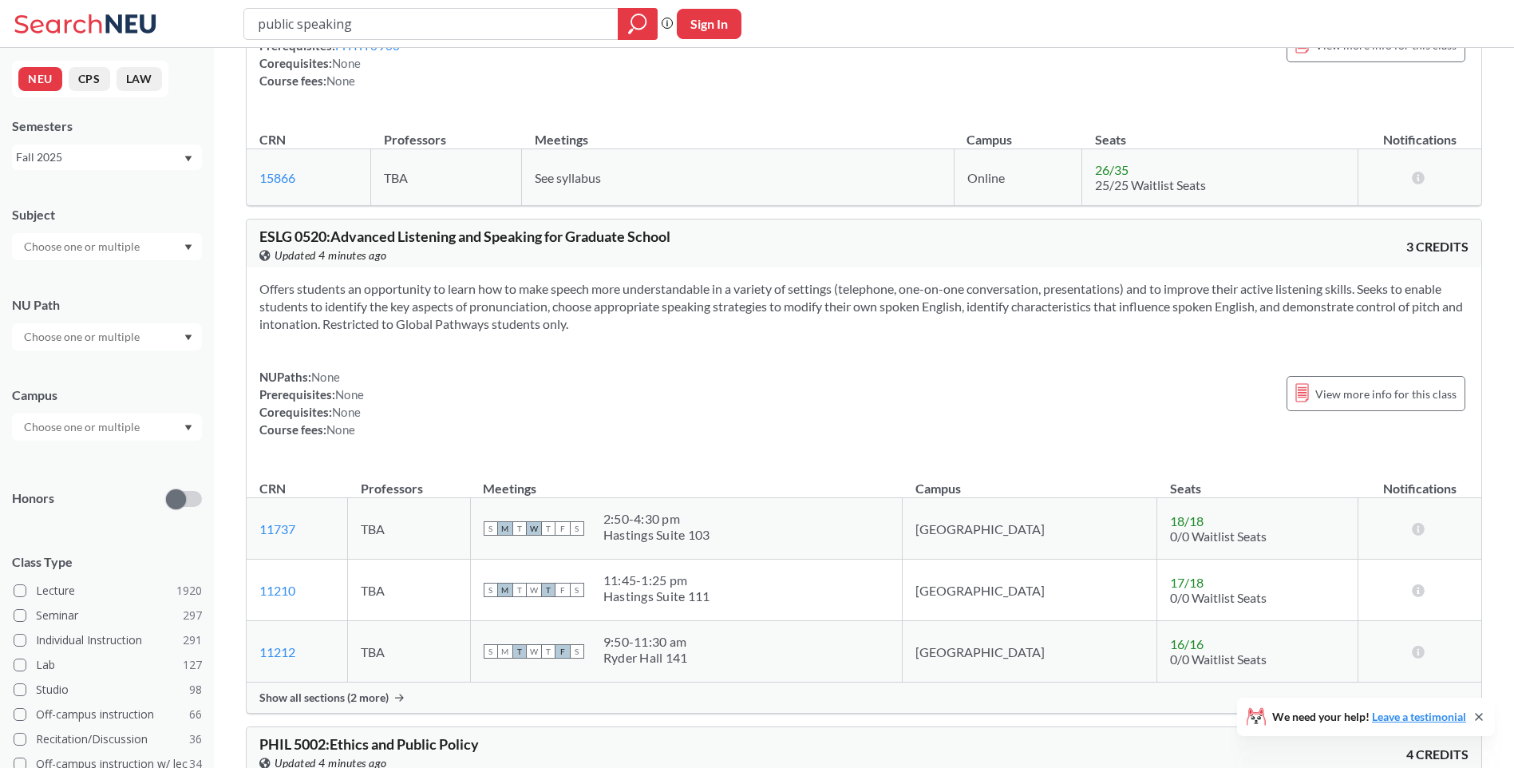
click at [835, 303] on section "Offers students an opportunity to learn how to make speech more understandable …" at bounding box center [863, 306] width 1209 height 53
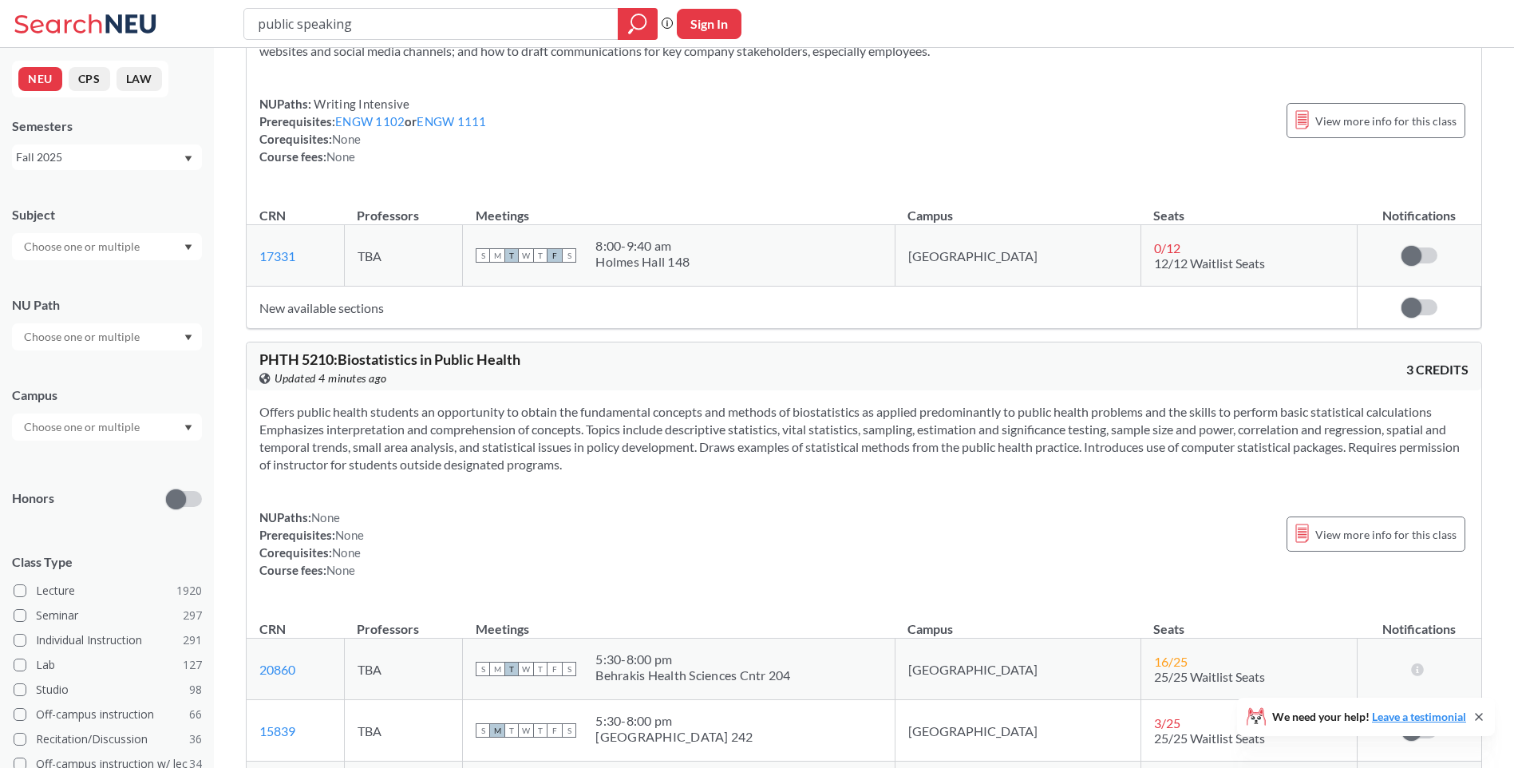
scroll to position [7856, 0]
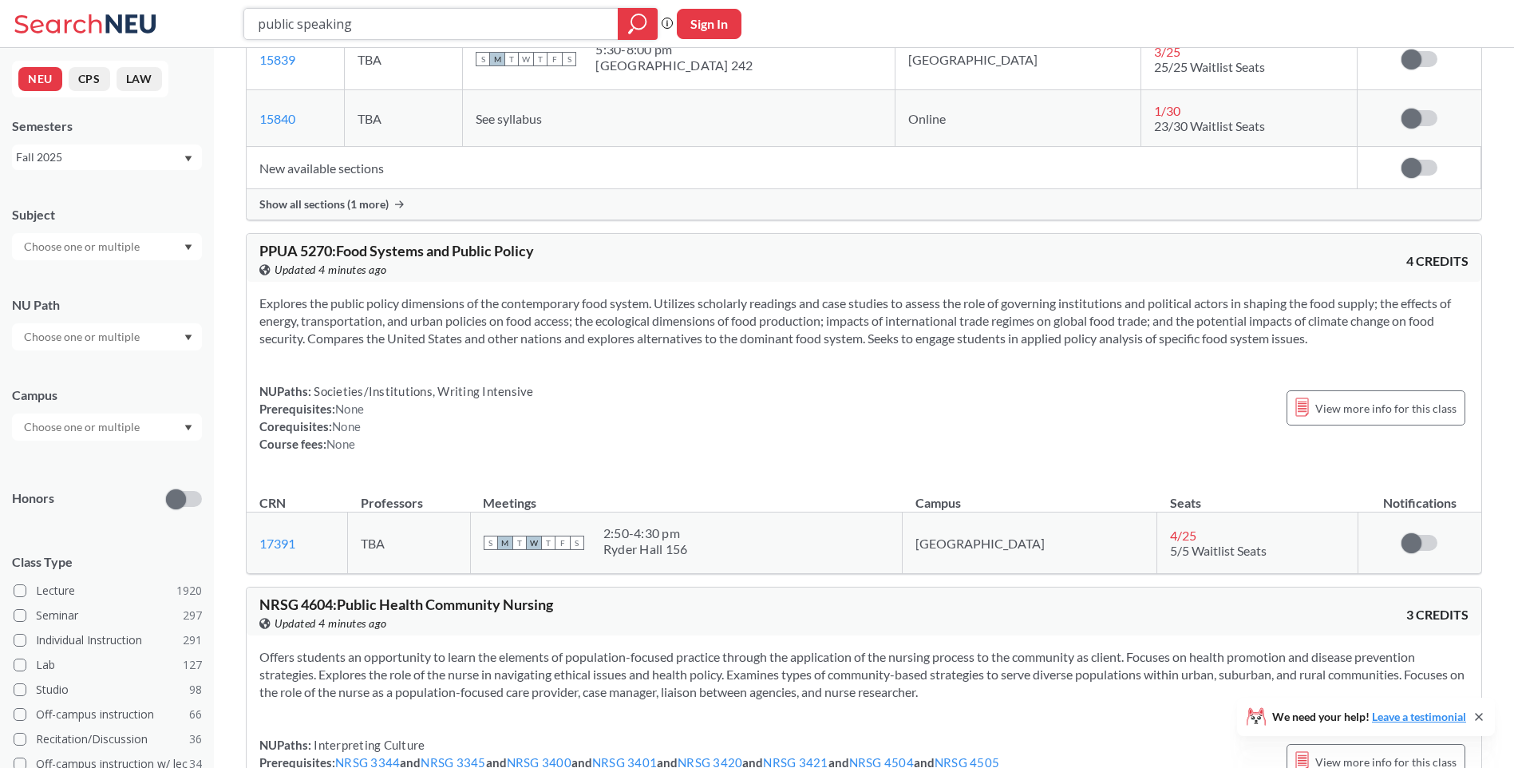
click at [323, 32] on input "public speaking" at bounding box center [431, 23] width 350 height 27
type input "large language model"
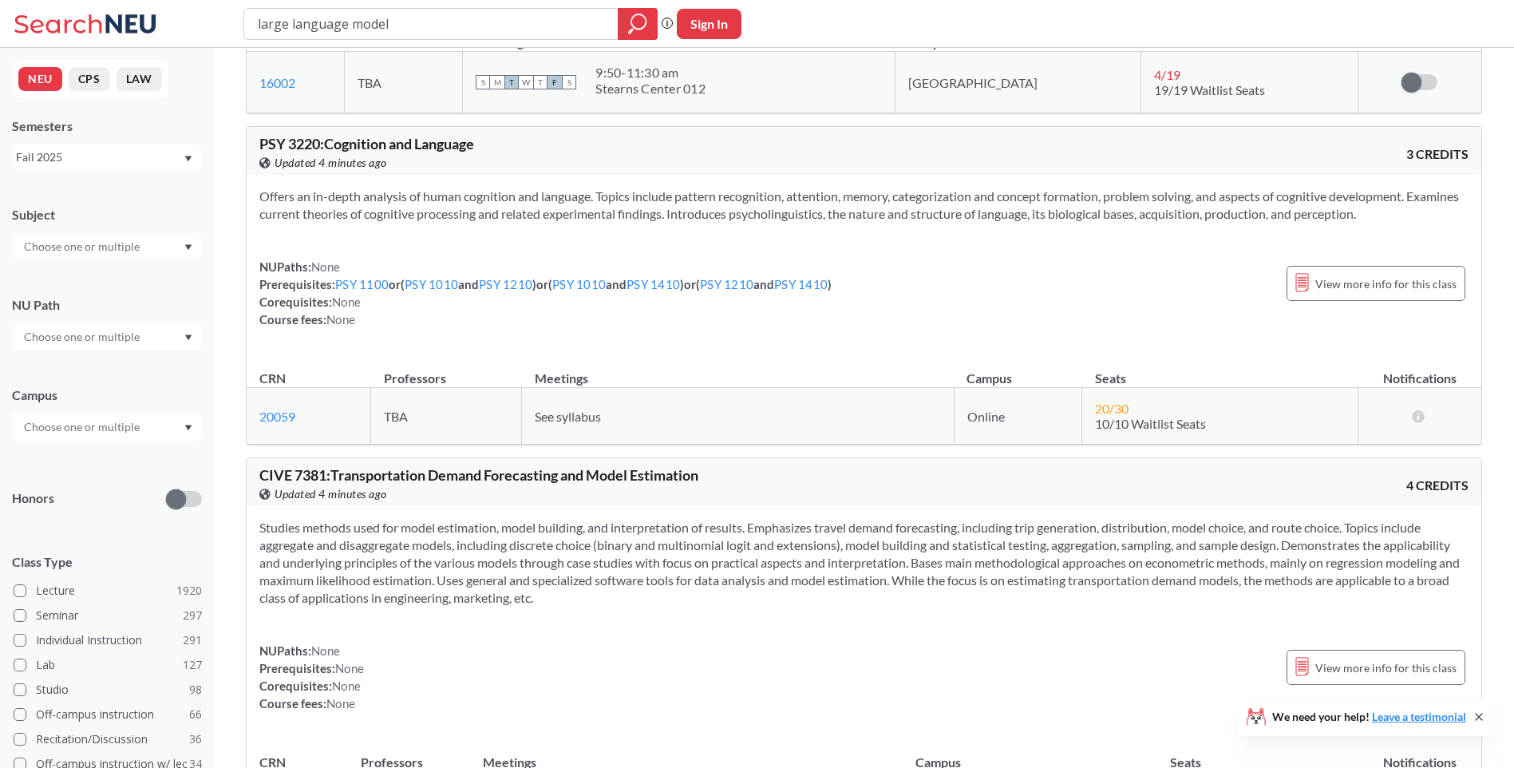
scroll to position [2076, 0]
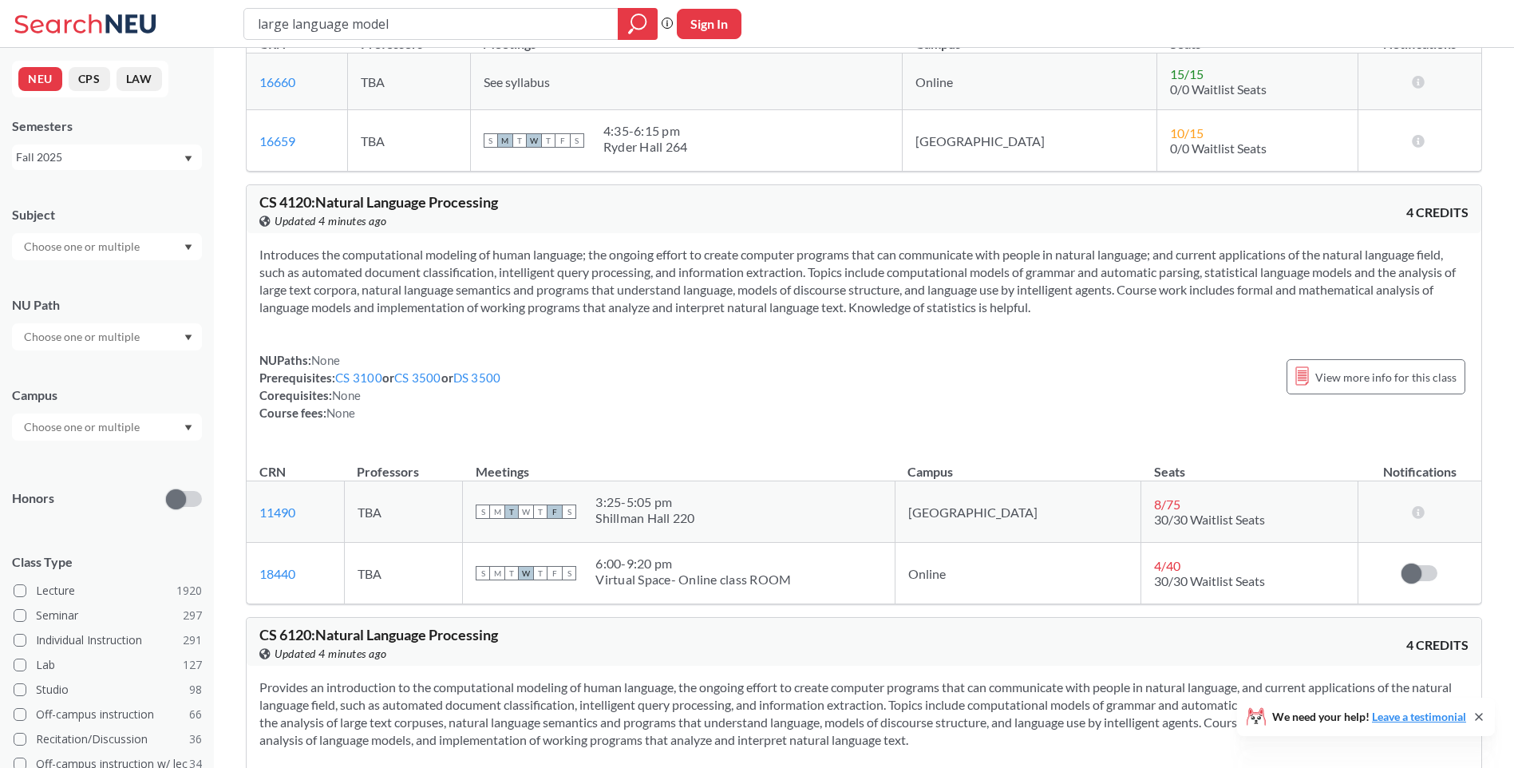
click at [772, 266] on section "Introduces the computational modeling of human language; the ongoing effort to …" at bounding box center [863, 281] width 1209 height 70
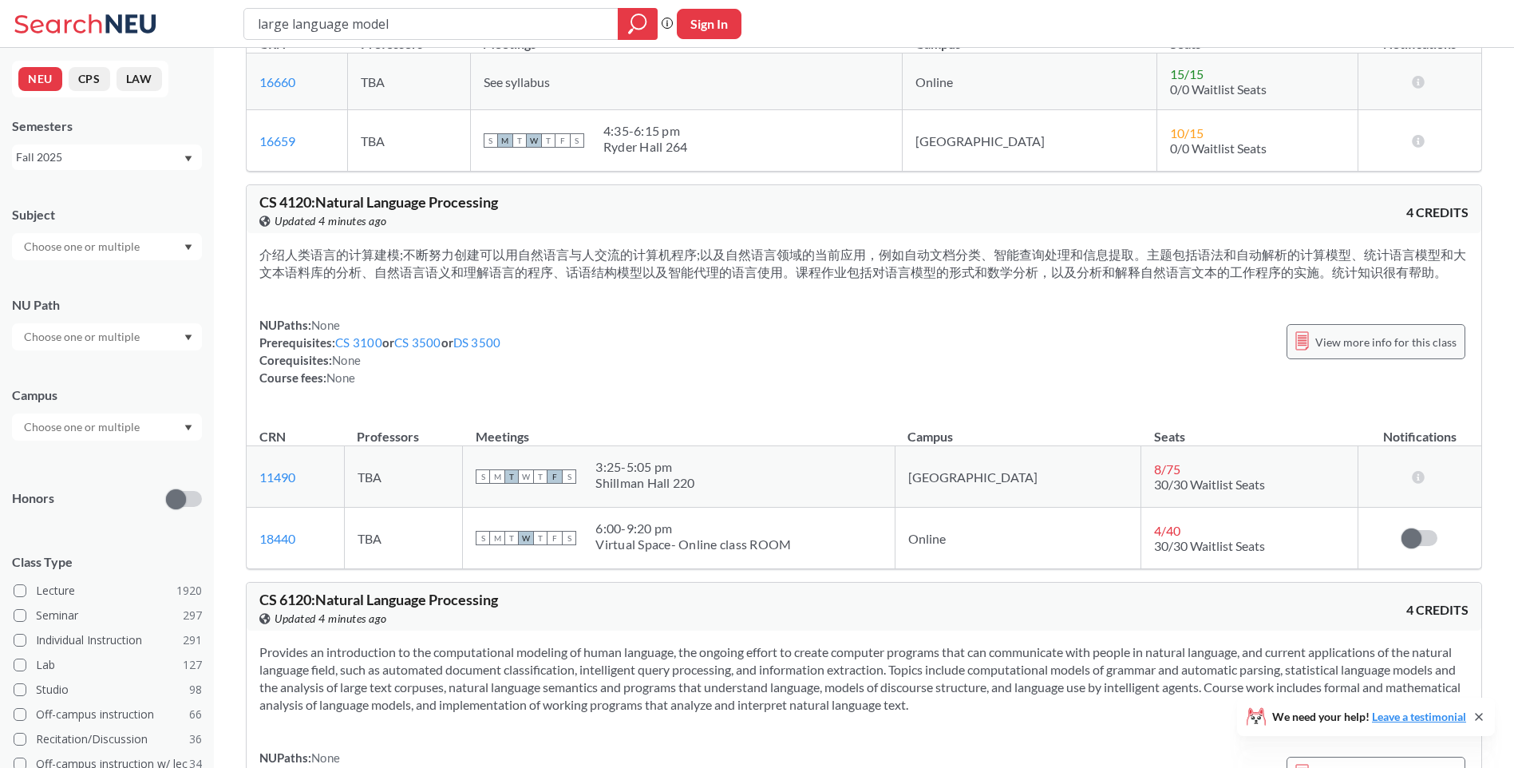
click at [1366, 337] on span "View more info for this class" at bounding box center [1386, 342] width 141 height 20
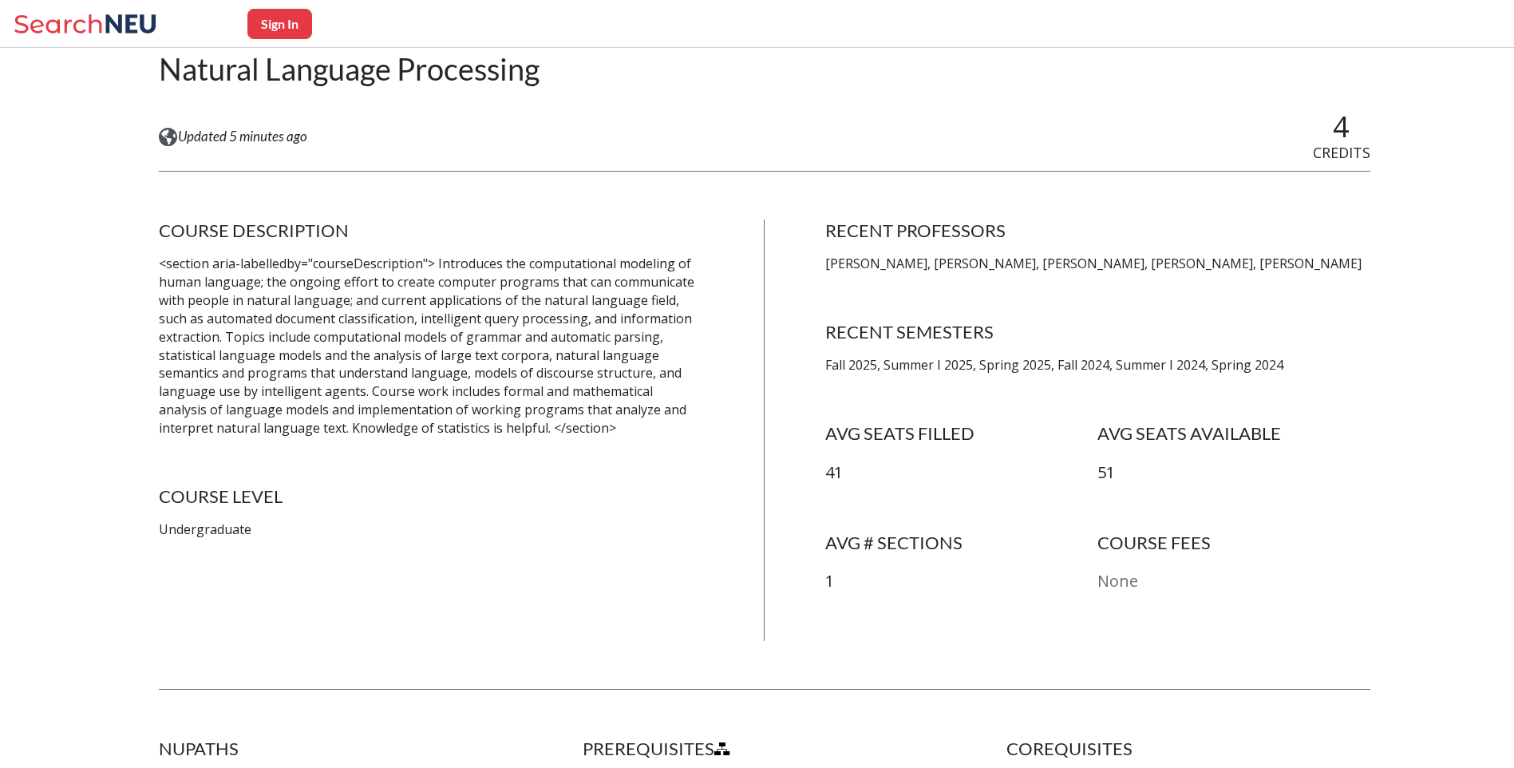
scroll to position [240, 0]
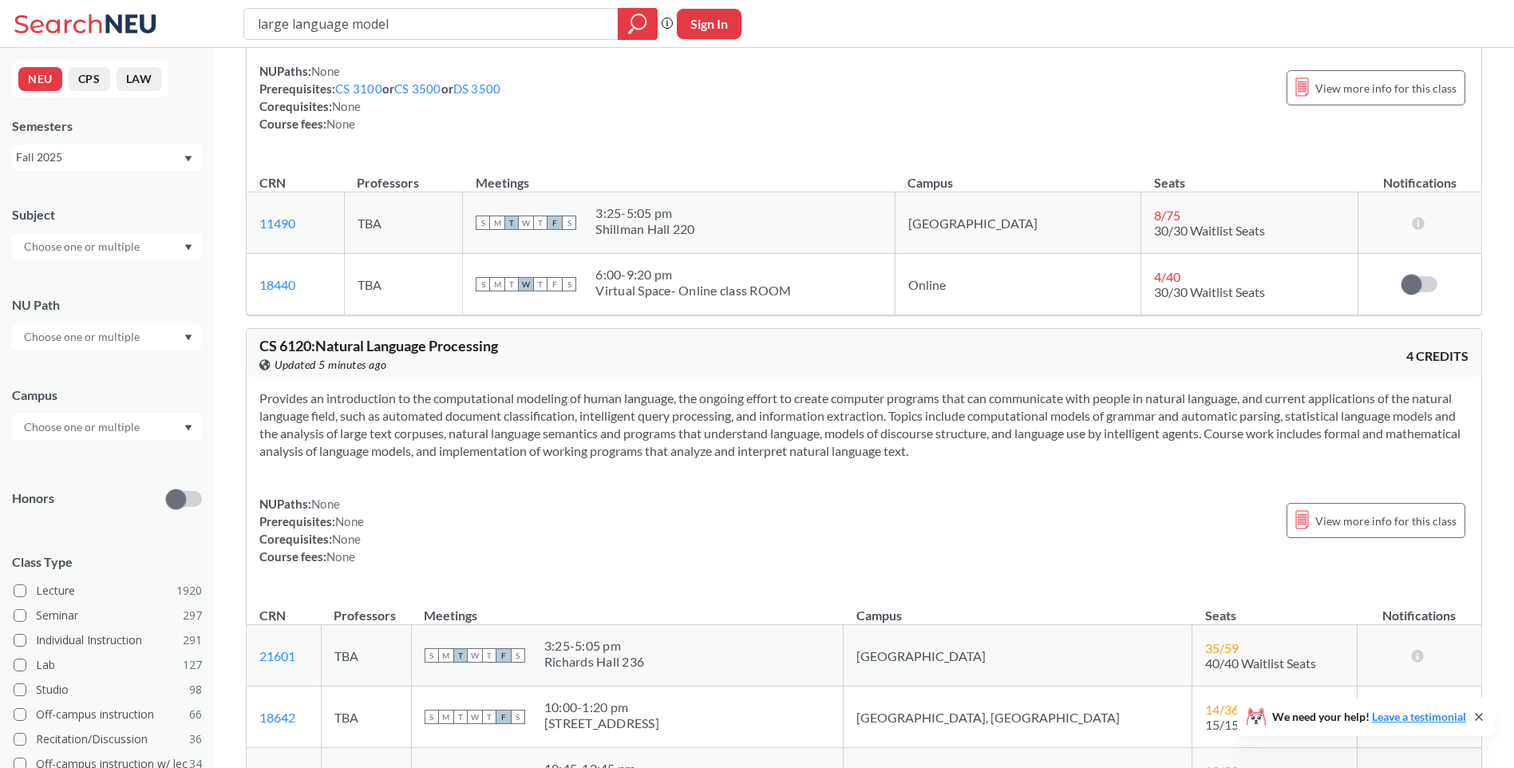
scroll to position [2395, 0]
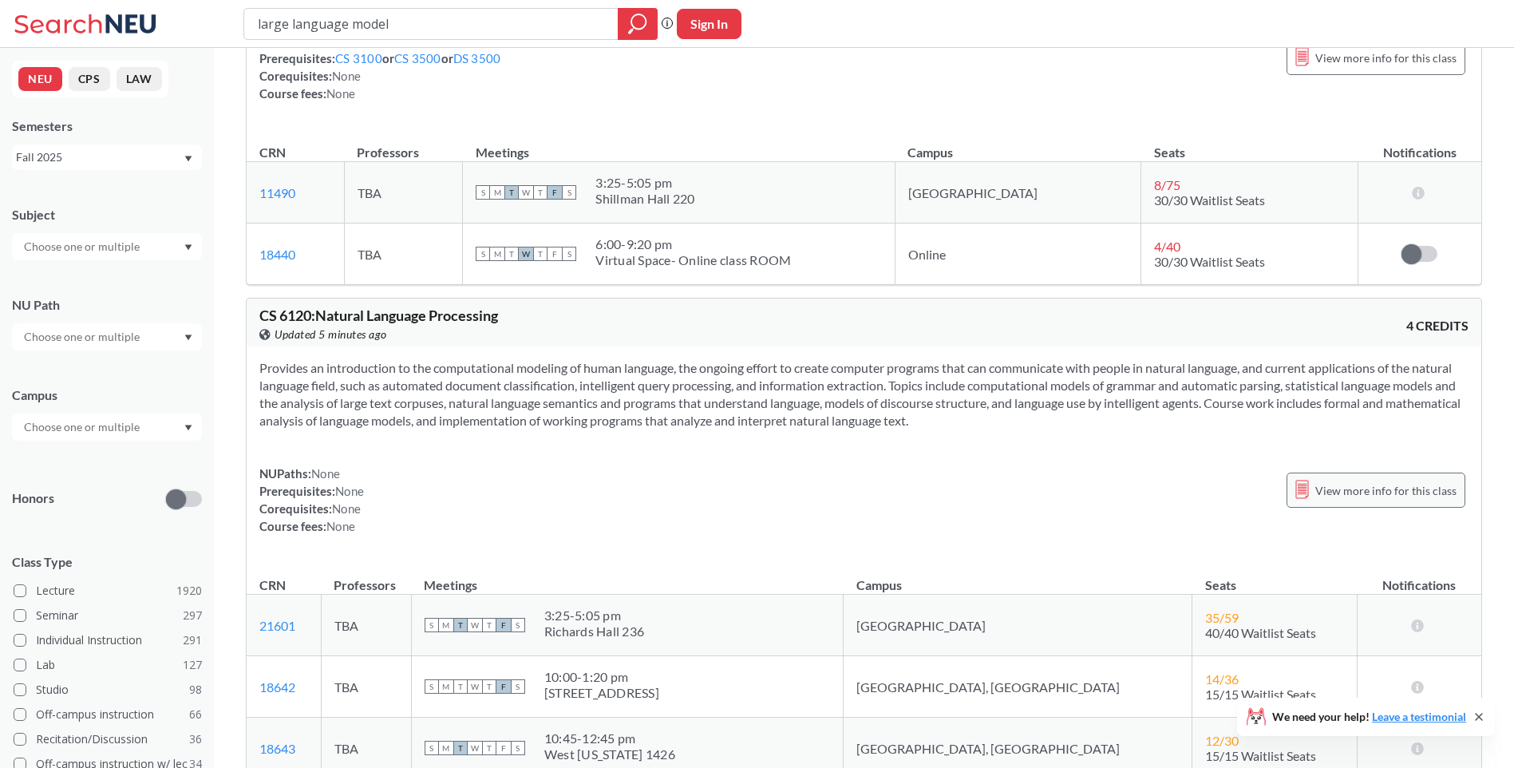
click at [1336, 493] on span "View more info for this class" at bounding box center [1386, 491] width 141 height 20
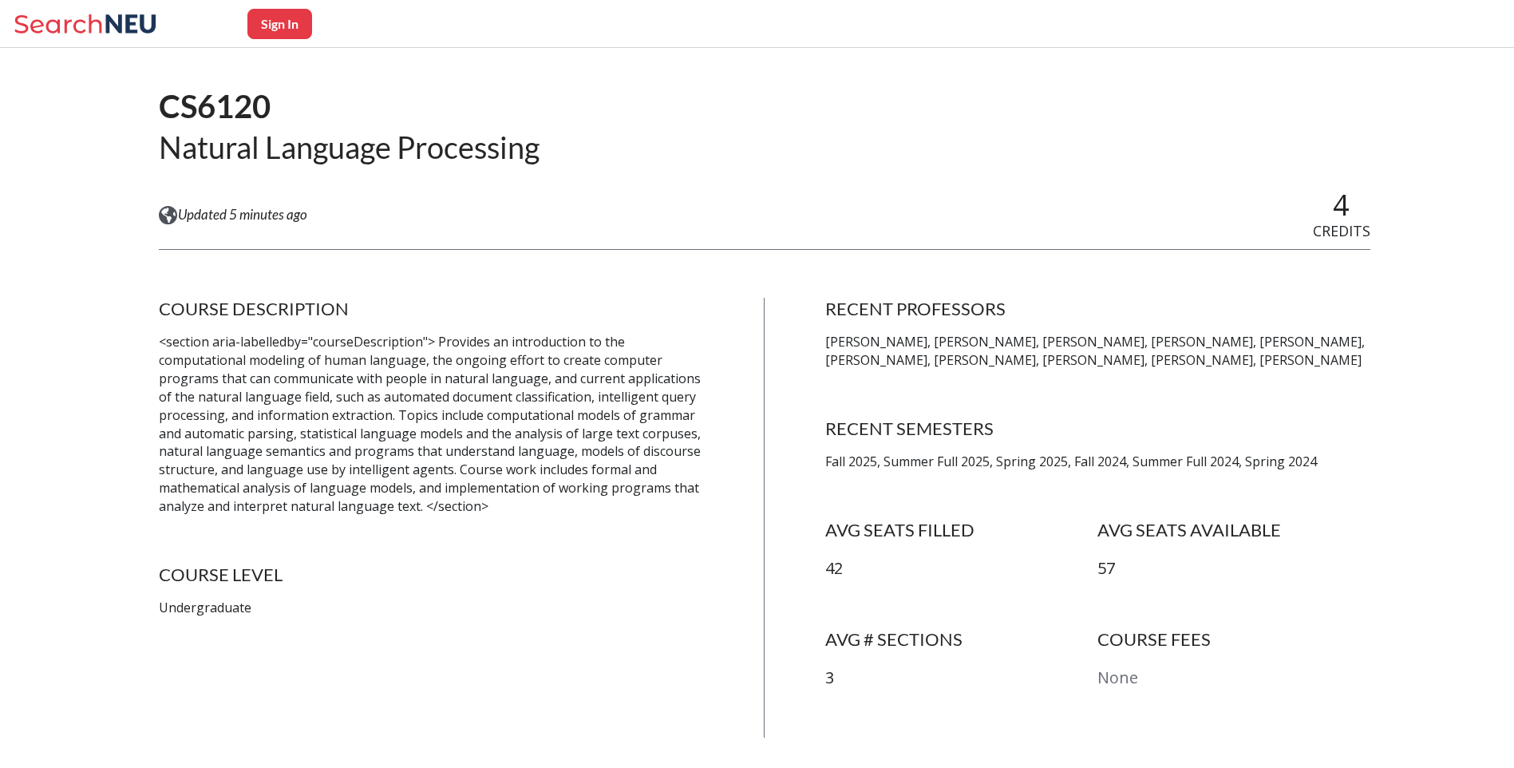
scroll to position [80, 0]
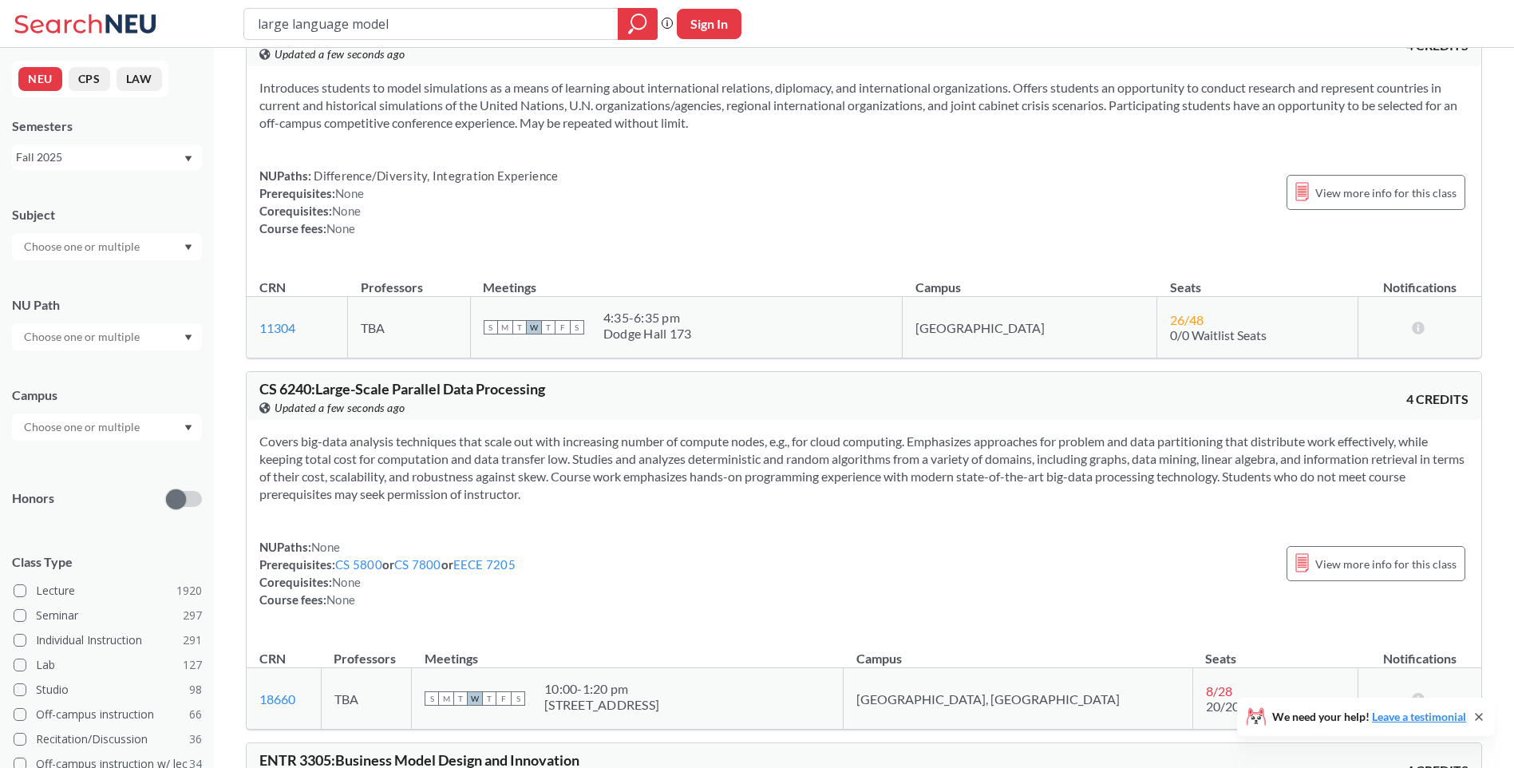
click at [109, 335] on input "text" at bounding box center [83, 336] width 134 height 19
click at [109, 291] on div "NU Path Writing Intensive ( 182 ) Societies/Institutions ( 141 ) Interpreting C…" at bounding box center [107, 315] width 190 height 70
click at [117, 430] on input "text" at bounding box center [83, 427] width 134 height 19
click at [111, 377] on div "Campus [GEOGRAPHIC_DATA] ( 2082 ) Online ( 687 ) No campus, no room needed ( 34…" at bounding box center [107, 405] width 190 height 70
click at [111, 432] on input "text" at bounding box center [83, 427] width 134 height 19
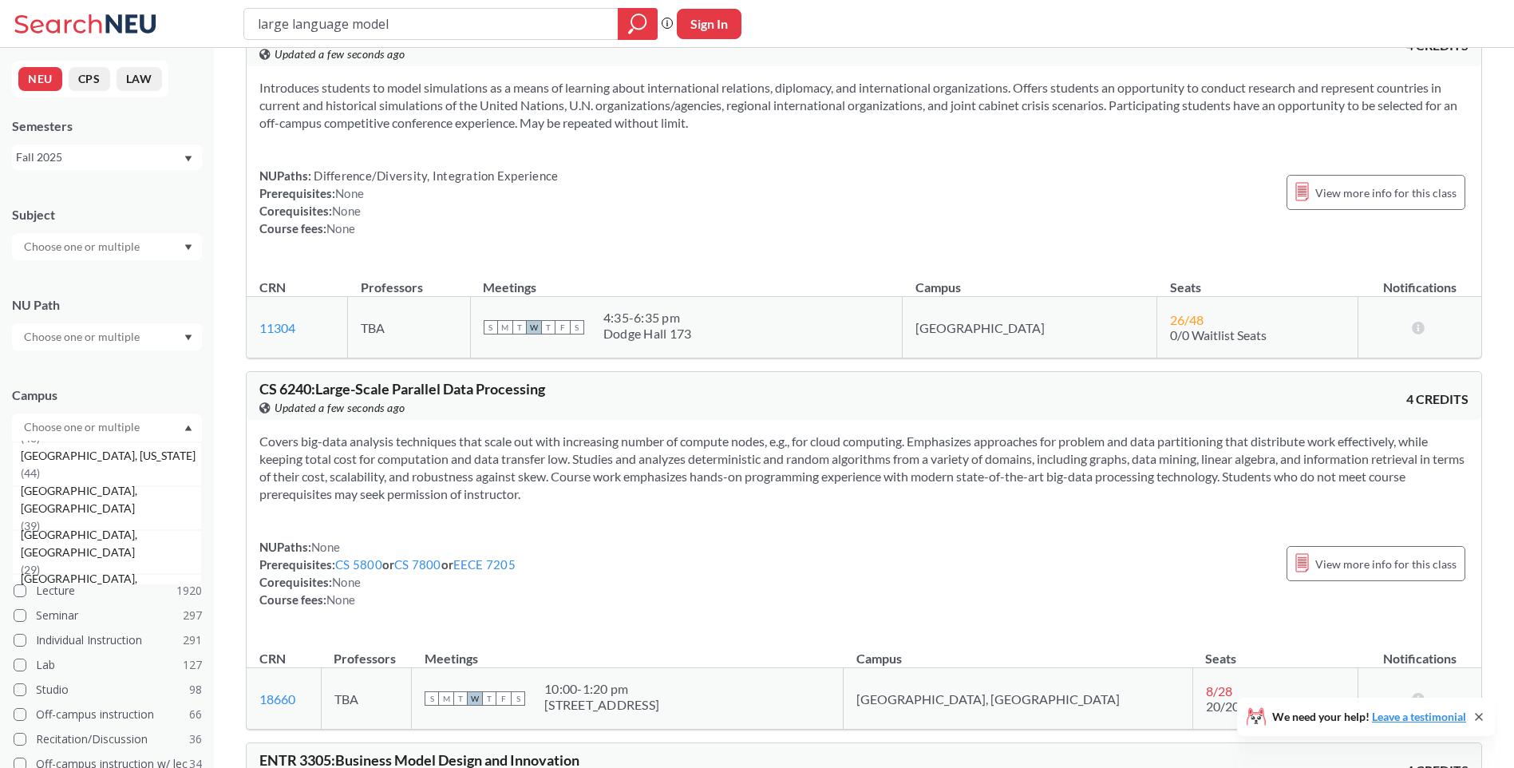
scroll to position [479, 0]
click at [109, 388] on div "Campus" at bounding box center [107, 395] width 190 height 18
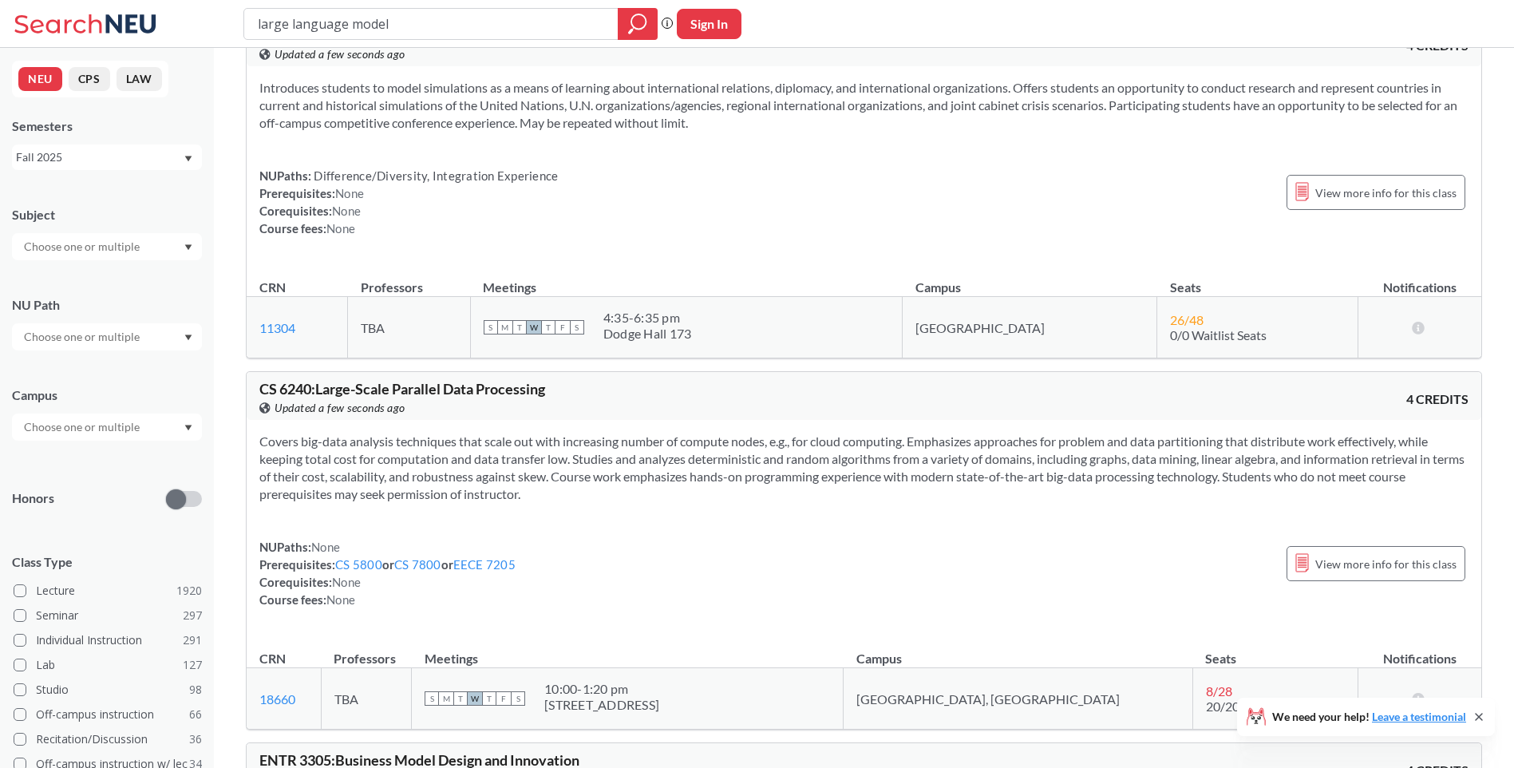
click at [121, 175] on div "NEU CPS LAW Semesters Fall 2025 Subject NU Path Campus Honors Class Type Lectur…" at bounding box center [107, 408] width 214 height 720
click at [116, 161] on div "Fall 2025" at bounding box center [99, 157] width 167 height 18
click at [90, 83] on button "CPS" at bounding box center [90, 79] width 42 height 24
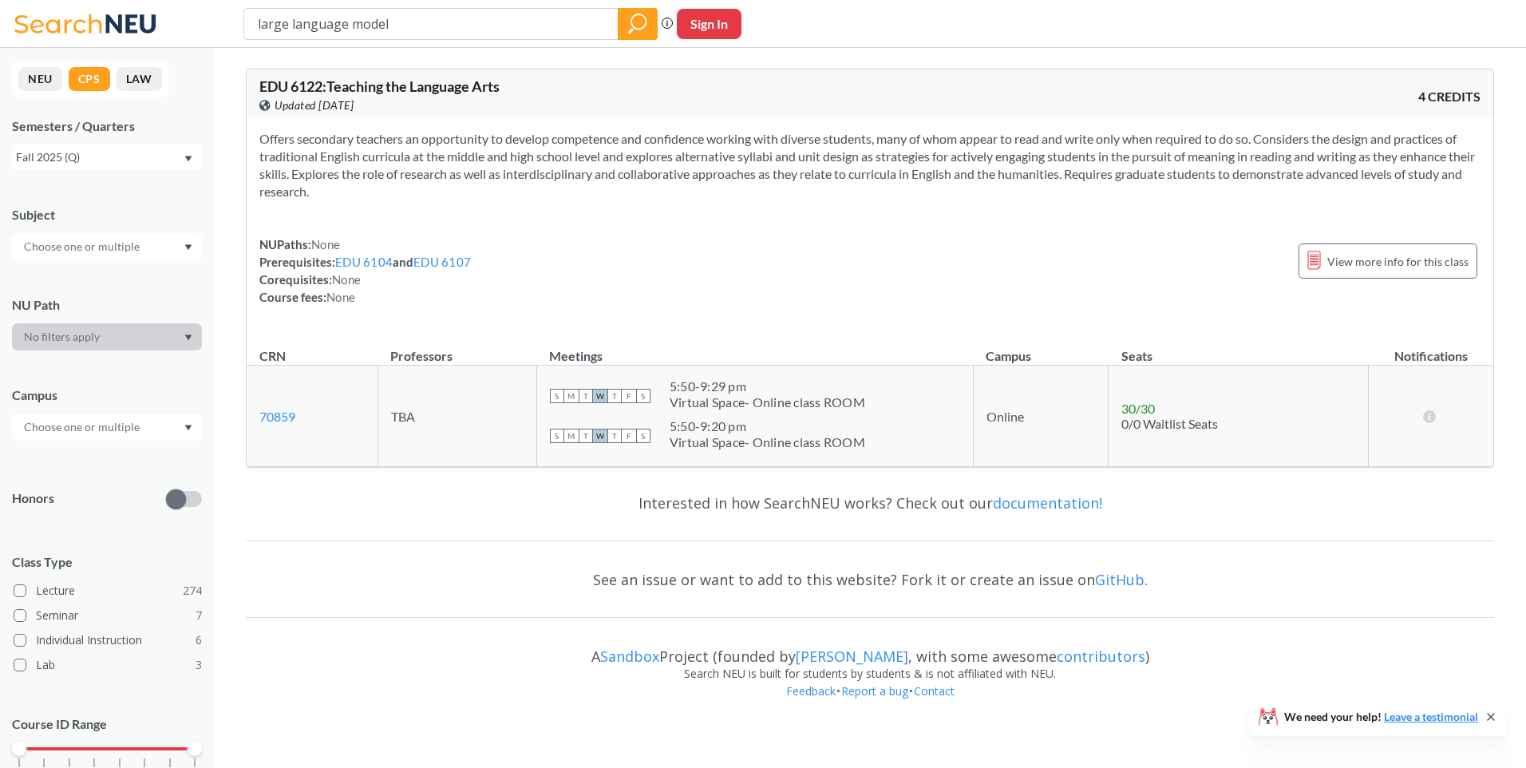
click at [49, 81] on button "NEU" at bounding box center [40, 79] width 44 height 24
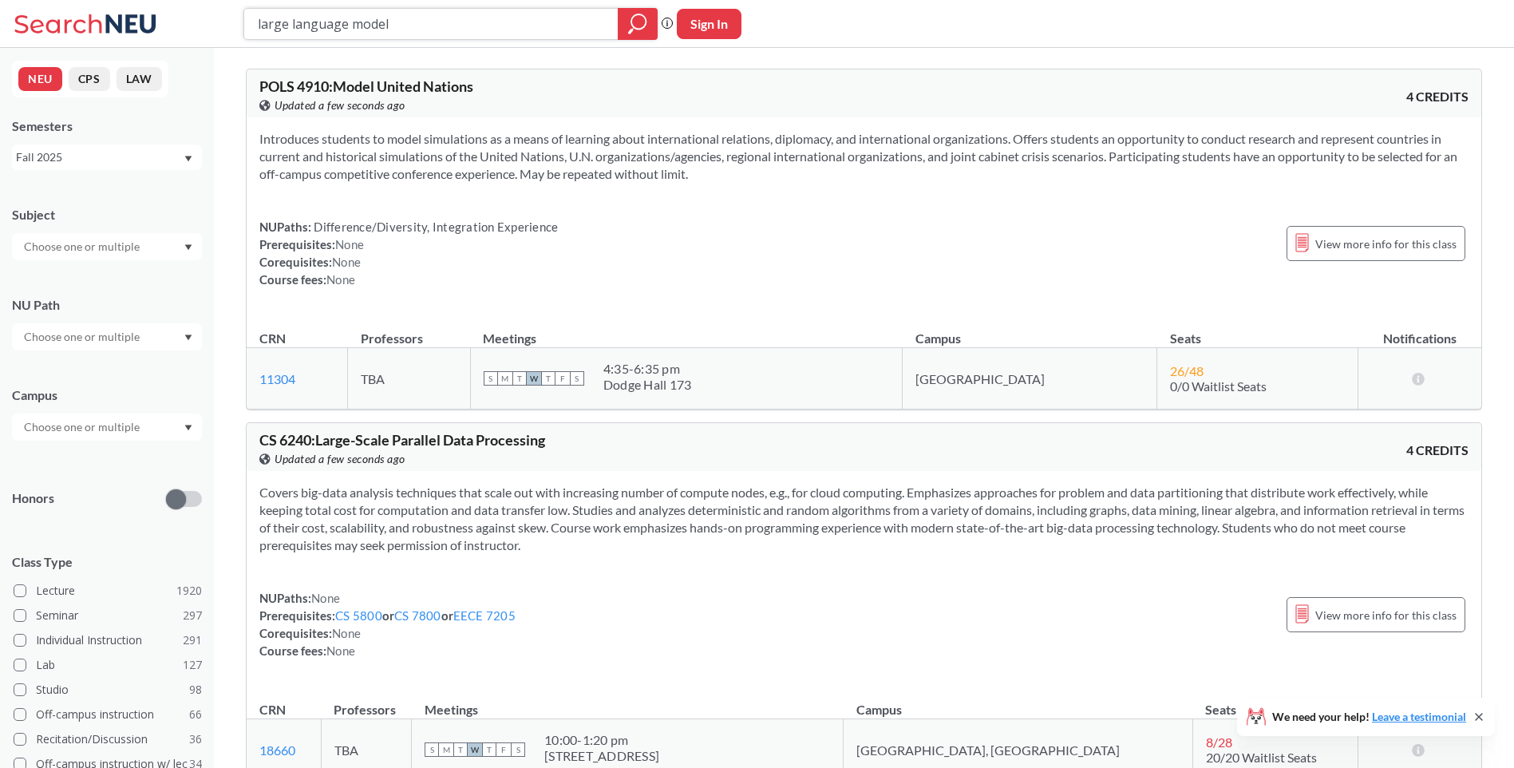
click at [301, 31] on input "large language model" at bounding box center [431, 23] width 350 height 27
type input "text analysis"
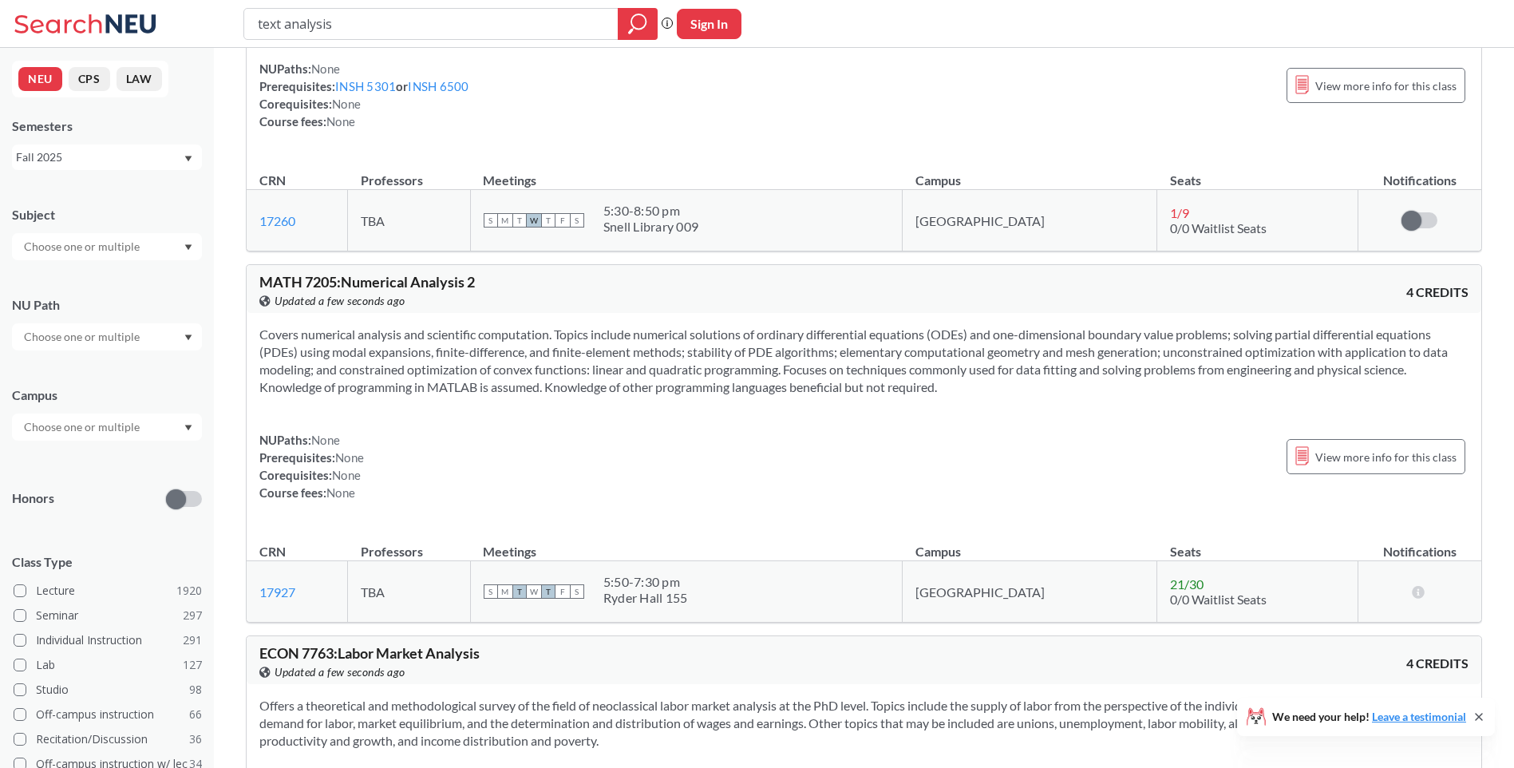
scroll to position [3912, 0]
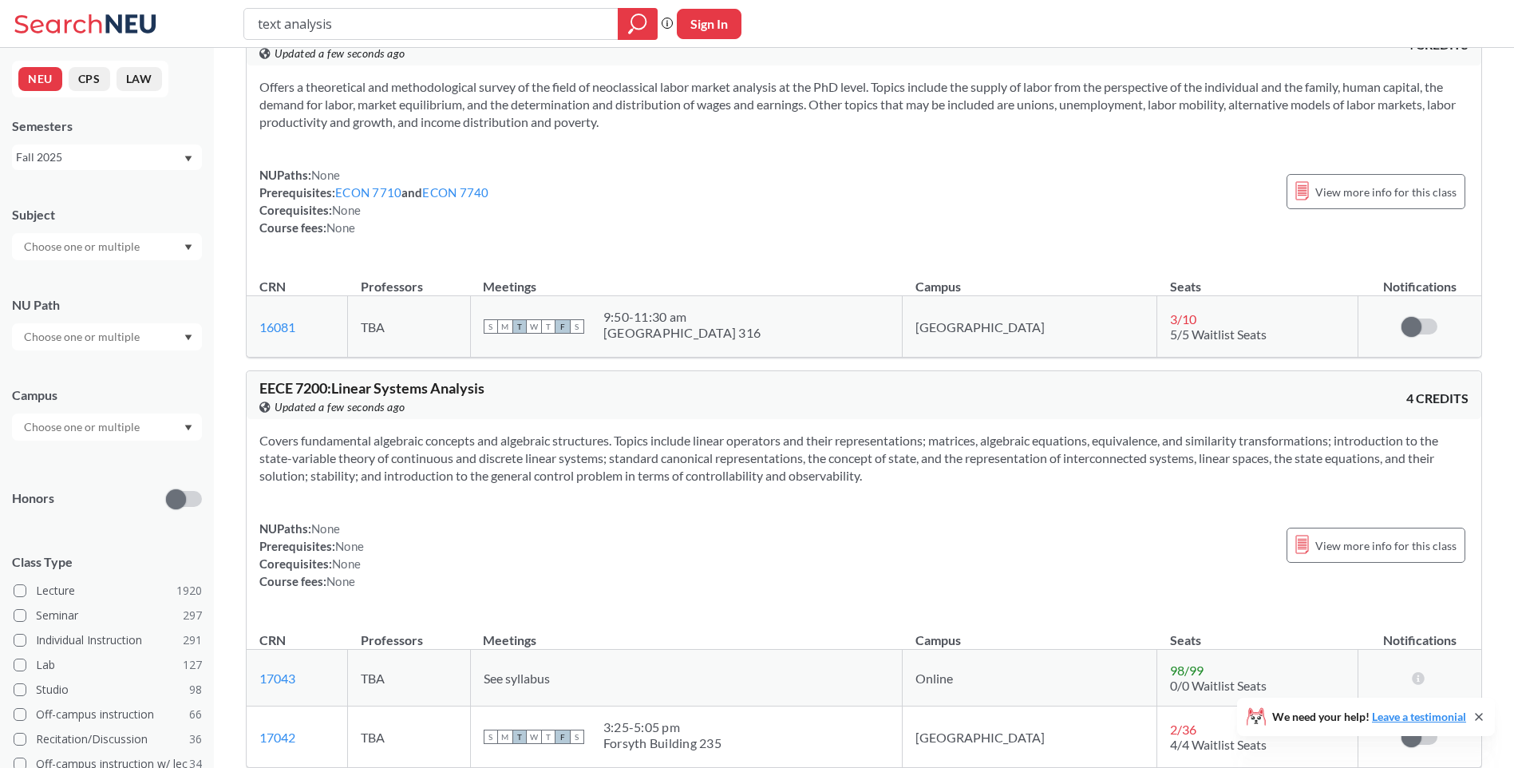
click at [282, 26] on input "text analysis" at bounding box center [431, 23] width 350 height 27
type input "textual analysis"
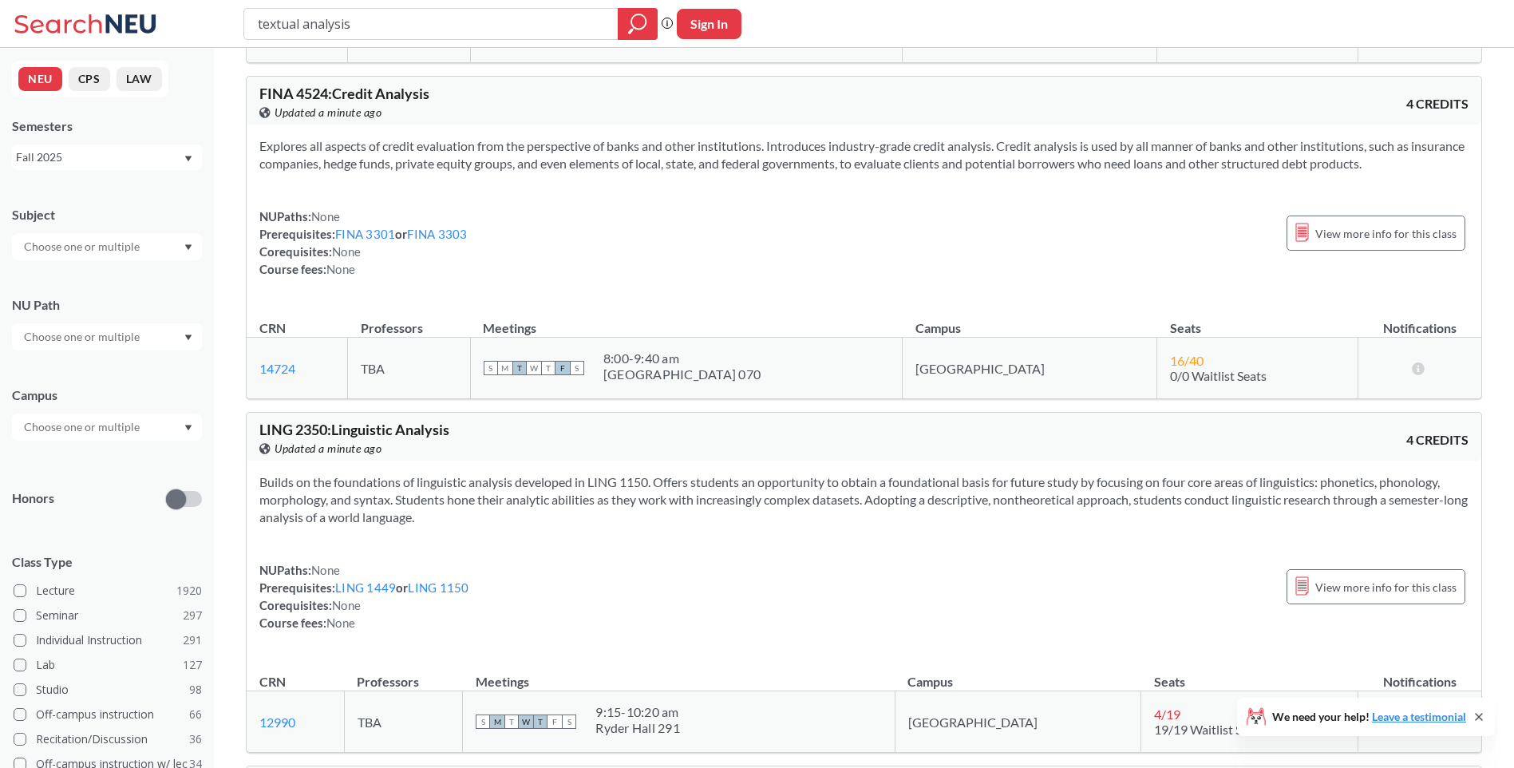
scroll to position [639, 0]
